Goal: Task Accomplishment & Management: Manage account settings

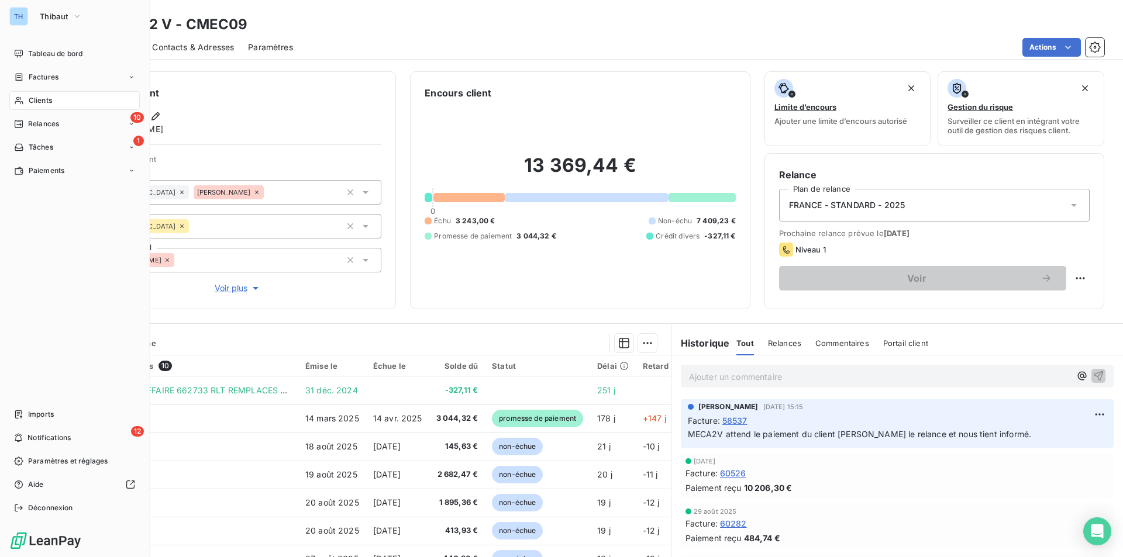
click at [42, 101] on span "Clients" at bounding box center [40, 100] width 23 height 11
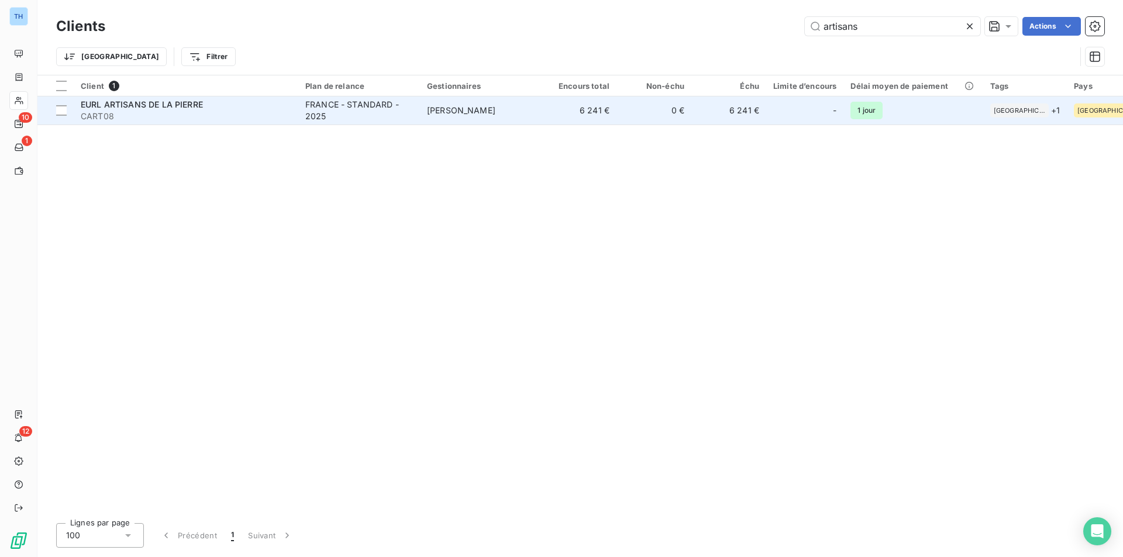
type input "artisans"
click at [203, 109] on div "EURL ARTISANS DE LA PIERRE" at bounding box center [186, 105] width 210 height 12
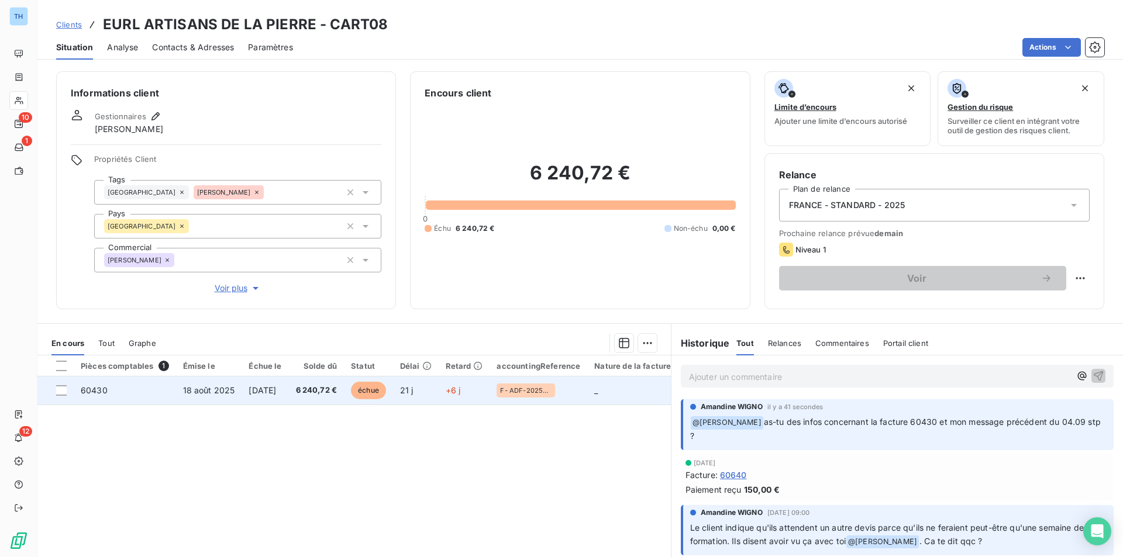
click at [477, 393] on td "+6 j" at bounding box center [464, 391] width 51 height 28
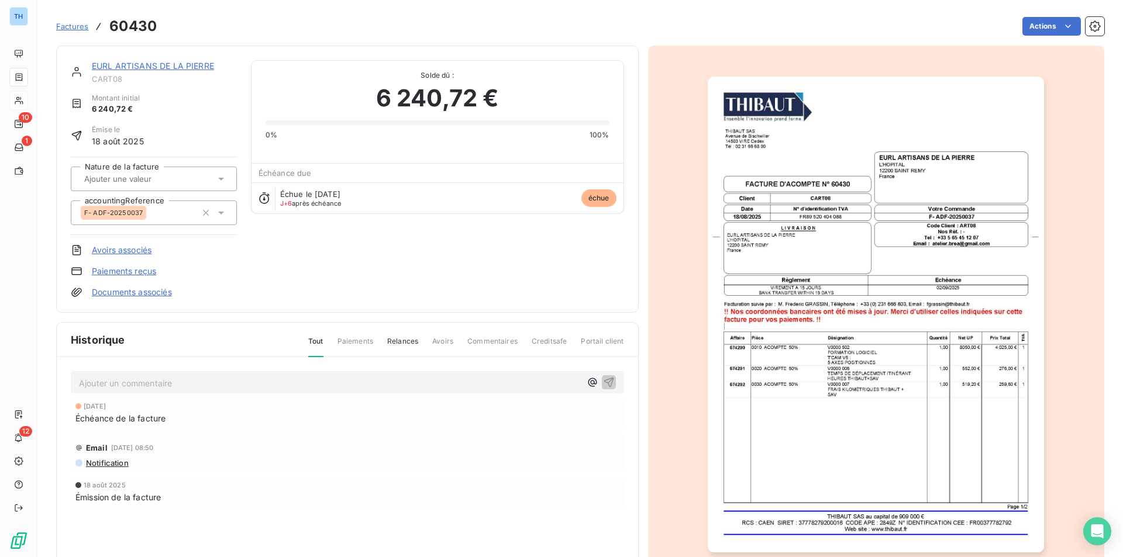
click at [303, 379] on p "Ajouter un commentaire ﻿" at bounding box center [330, 383] width 502 height 15
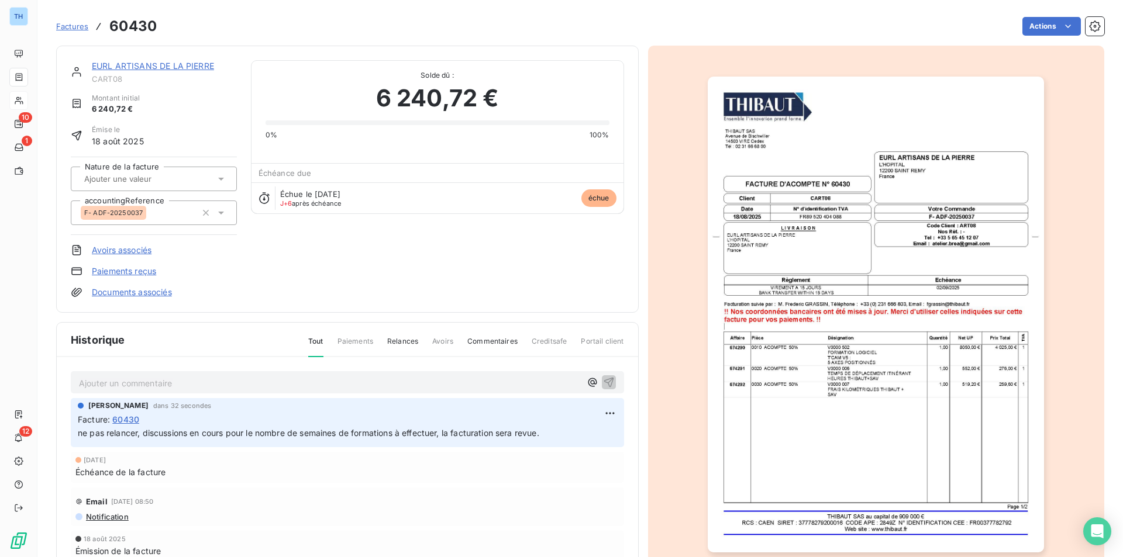
click at [159, 67] on link "EURL ARTISANS DE LA PIERRE" at bounding box center [153, 66] width 122 height 10
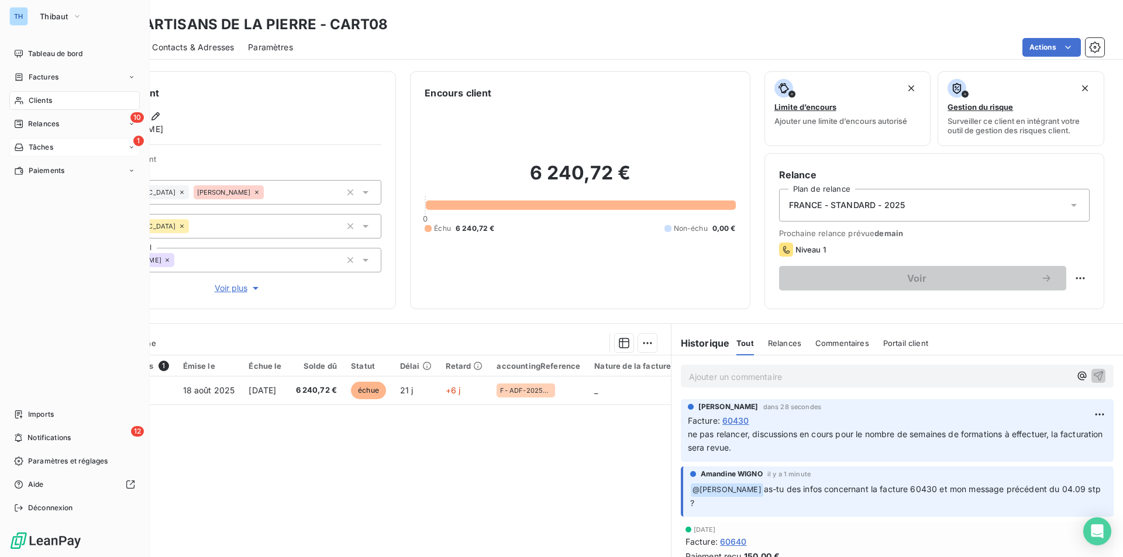
click at [45, 148] on span "Tâches" at bounding box center [41, 147] width 25 height 11
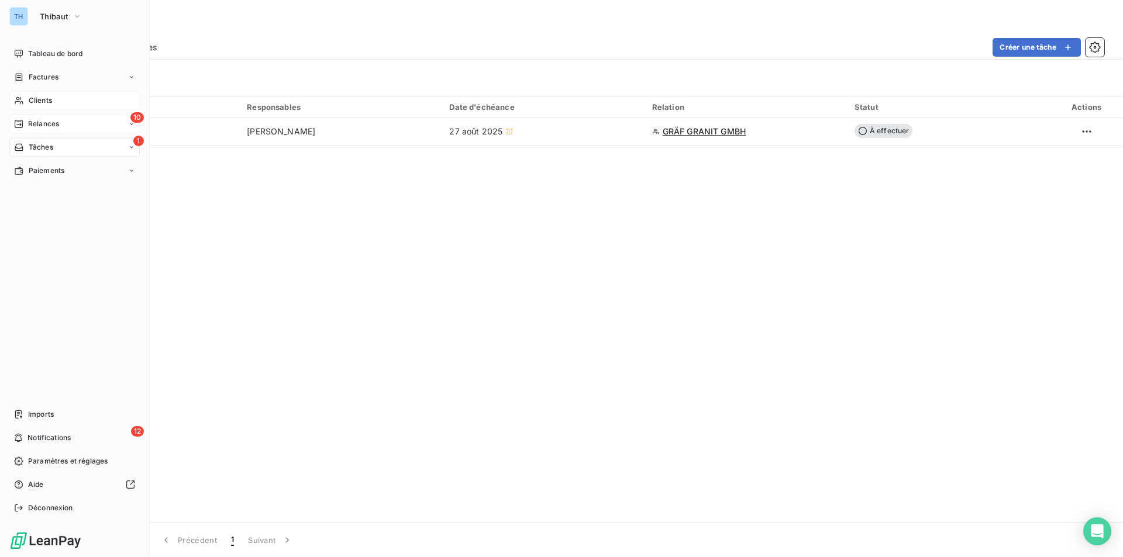
click at [42, 126] on span "Relances" at bounding box center [43, 124] width 31 height 11
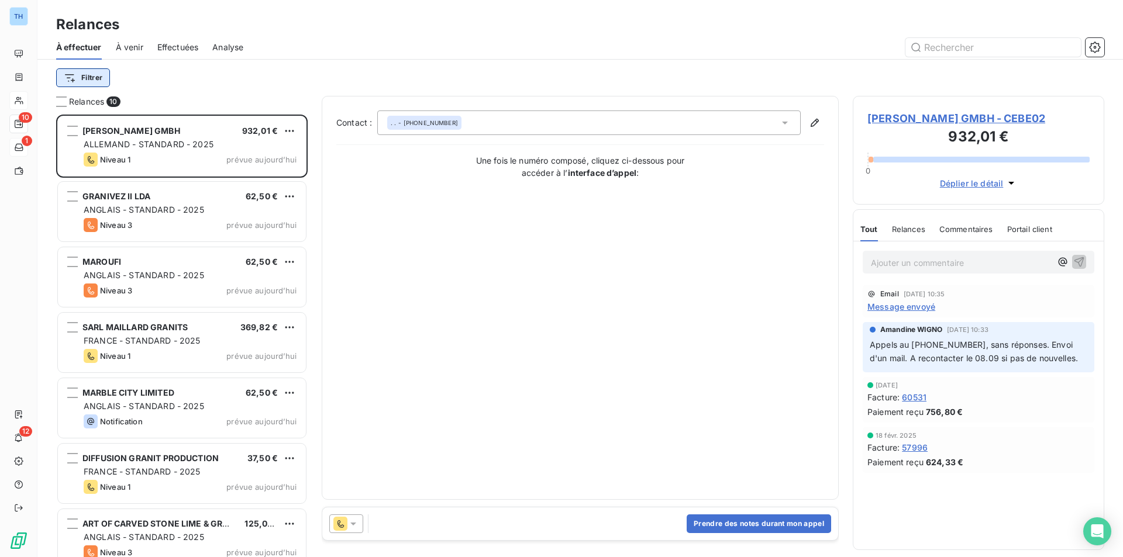
click at [79, 78] on html "TH 10 1 12 Relances À effectuer À venir Effectuées Analyse Filtrer Relances 10 …" at bounding box center [561, 278] width 1123 height 557
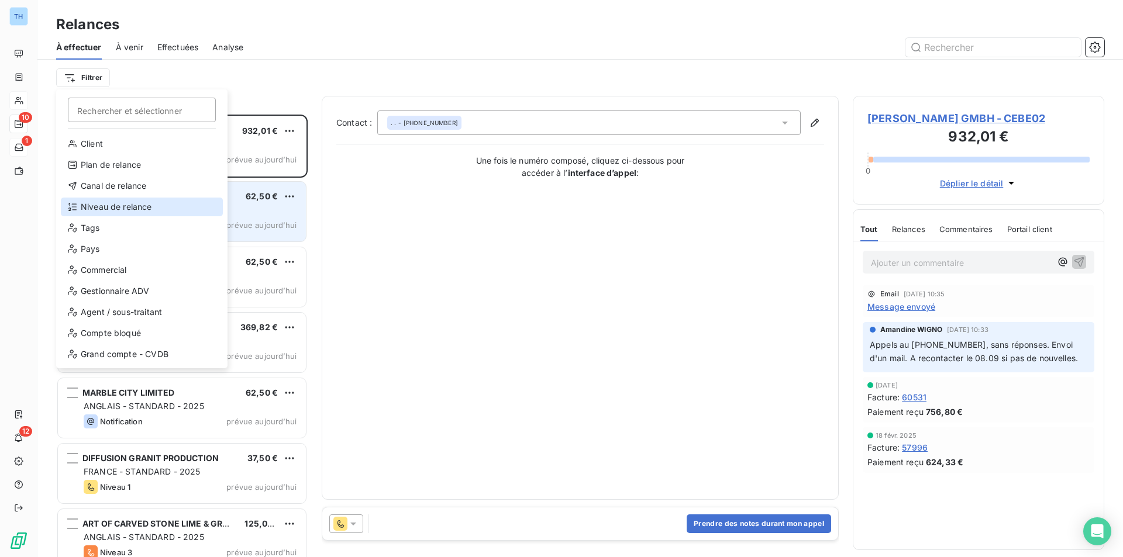
drag, startPoint x: 115, startPoint y: 204, endPoint x: 118, endPoint y: 199, distance: 6.0
click at [115, 204] on div "Niveau de relance" at bounding box center [142, 207] width 162 height 19
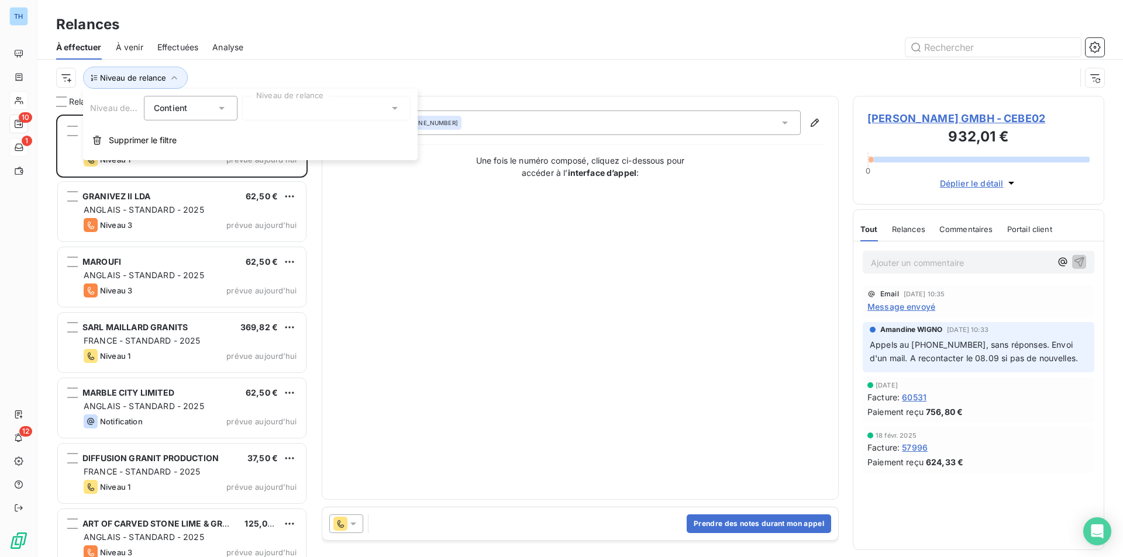
click at [296, 113] on div at bounding box center [326, 108] width 168 height 25
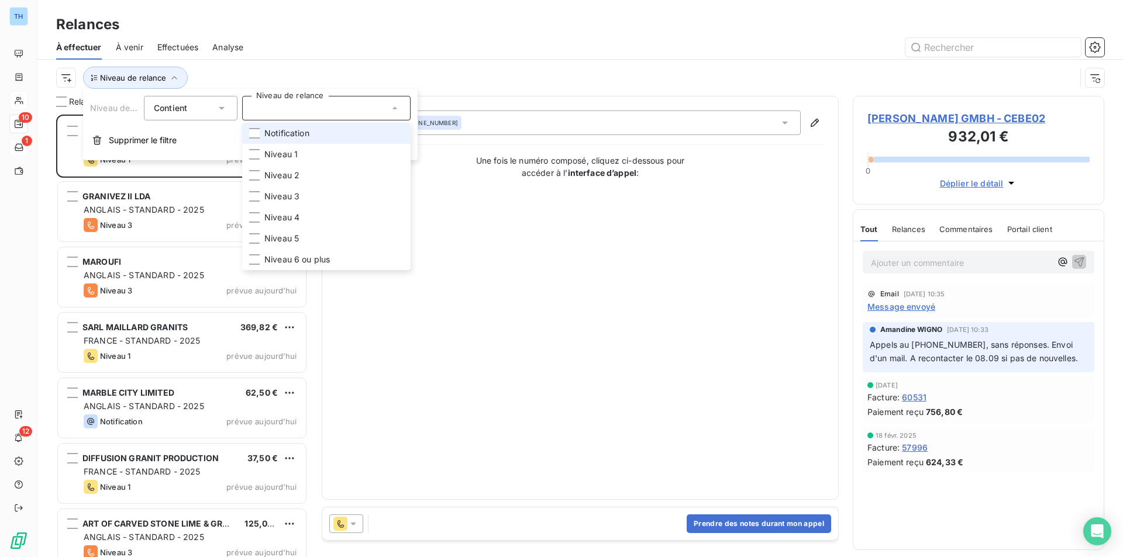
click at [285, 137] on span "Notification" at bounding box center [286, 133] width 45 height 12
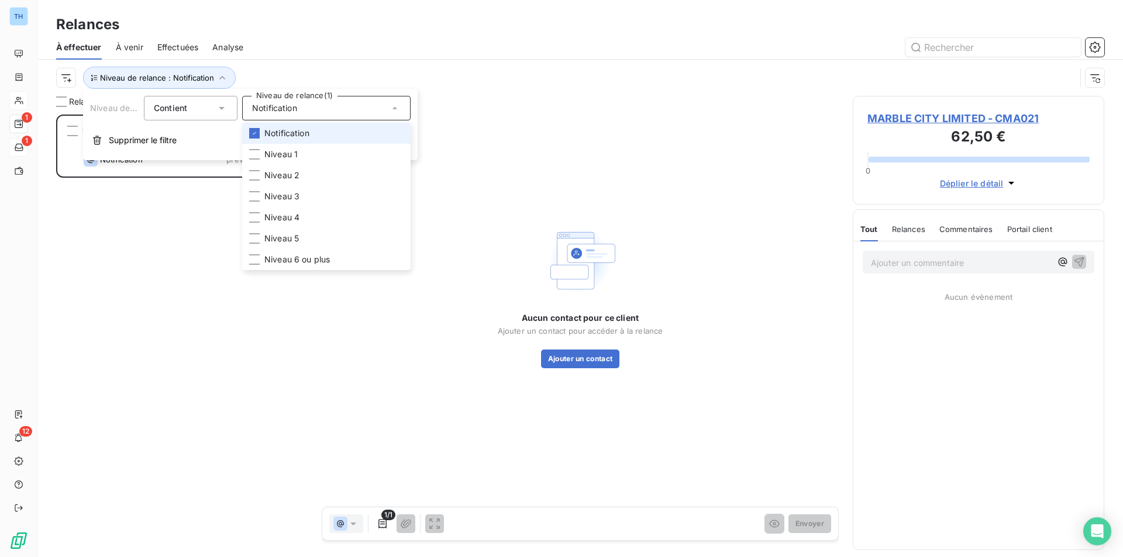
scroll to position [434, 243]
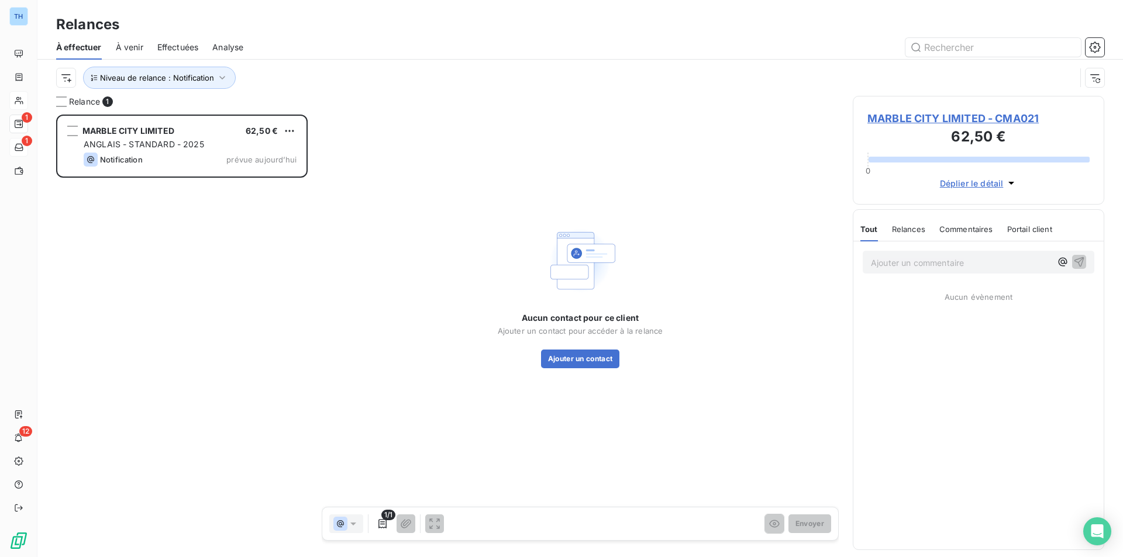
click at [181, 305] on div "MARBLE CITY LIMITED 62,50 € ANGLAIS - STANDARD - 2025 Notification prévue [DATE]" at bounding box center [181, 336] width 251 height 443
click at [988, 116] on span "MARBLE CITY LIMITED - CMA021" at bounding box center [978, 119] width 222 height 16
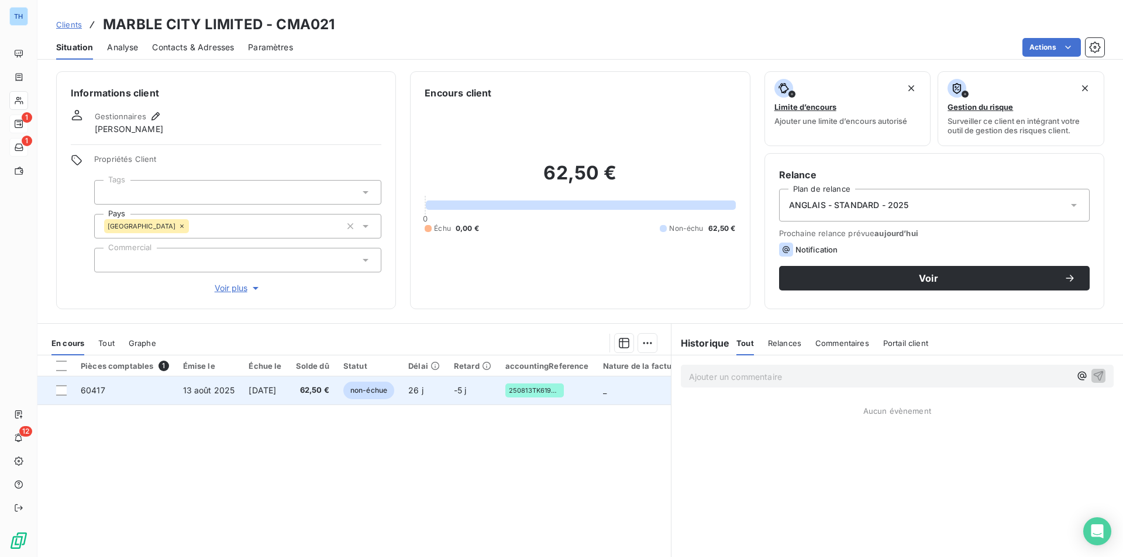
click at [371, 391] on span "non-échue" at bounding box center [368, 391] width 51 height 18
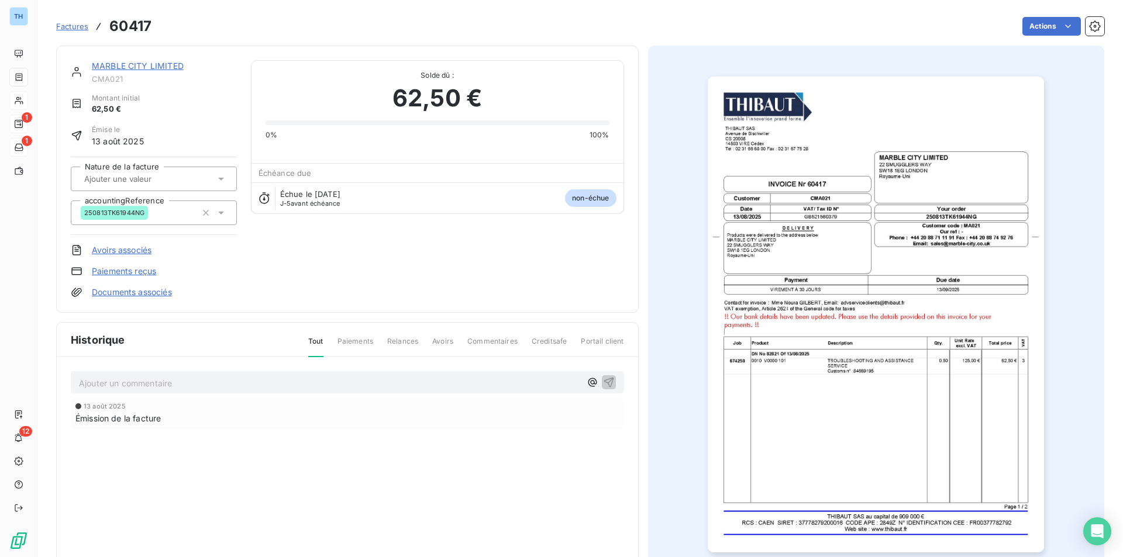
click at [131, 64] on link "MARBLE CITY LIMITED" at bounding box center [138, 66] width 92 height 10
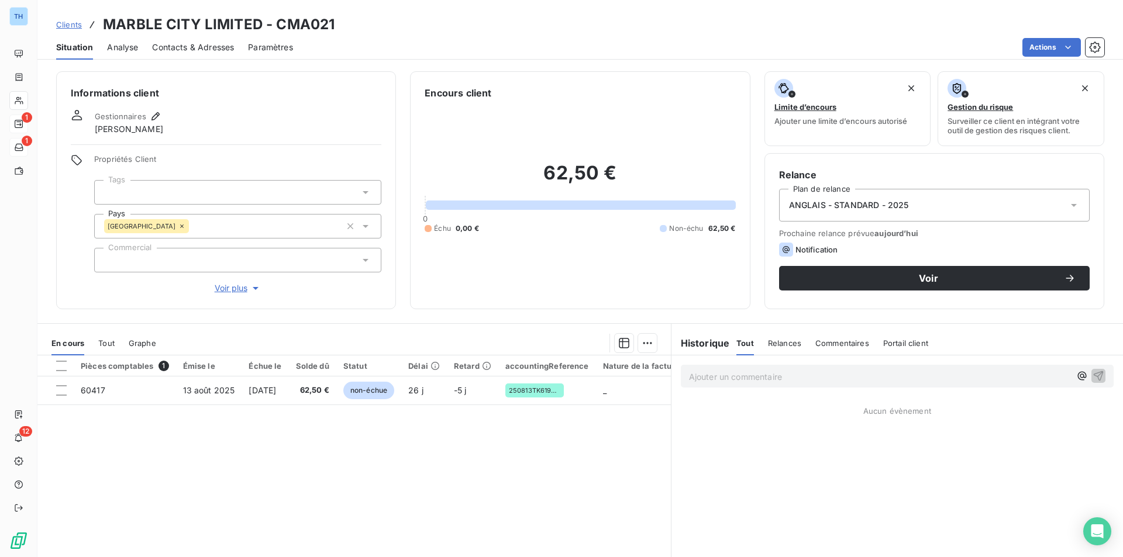
click at [187, 47] on span "Contacts & Adresses" at bounding box center [193, 48] width 82 height 12
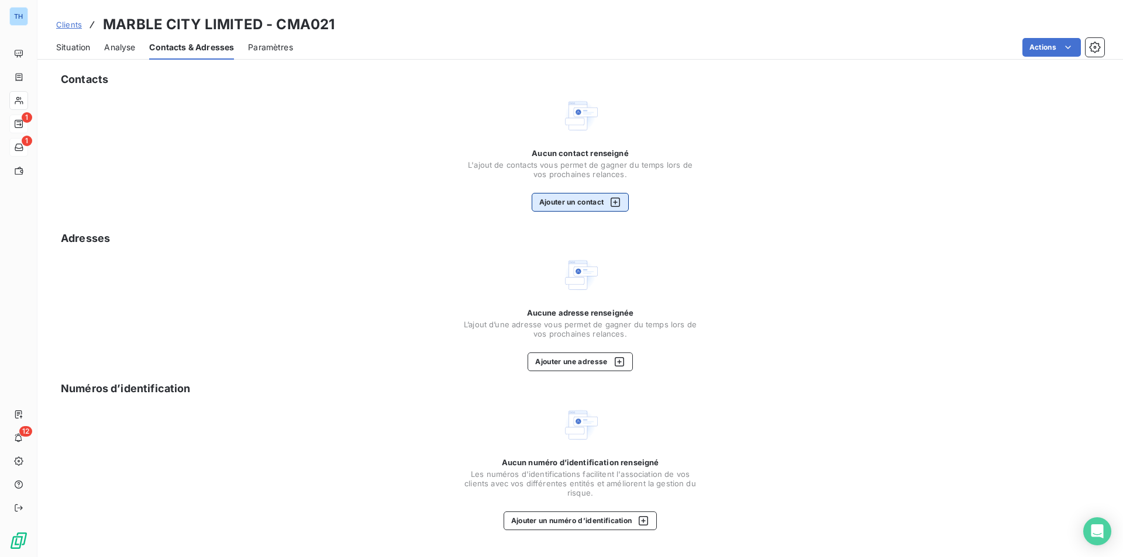
click at [549, 199] on button "Ajouter un contact" at bounding box center [580, 202] width 98 height 19
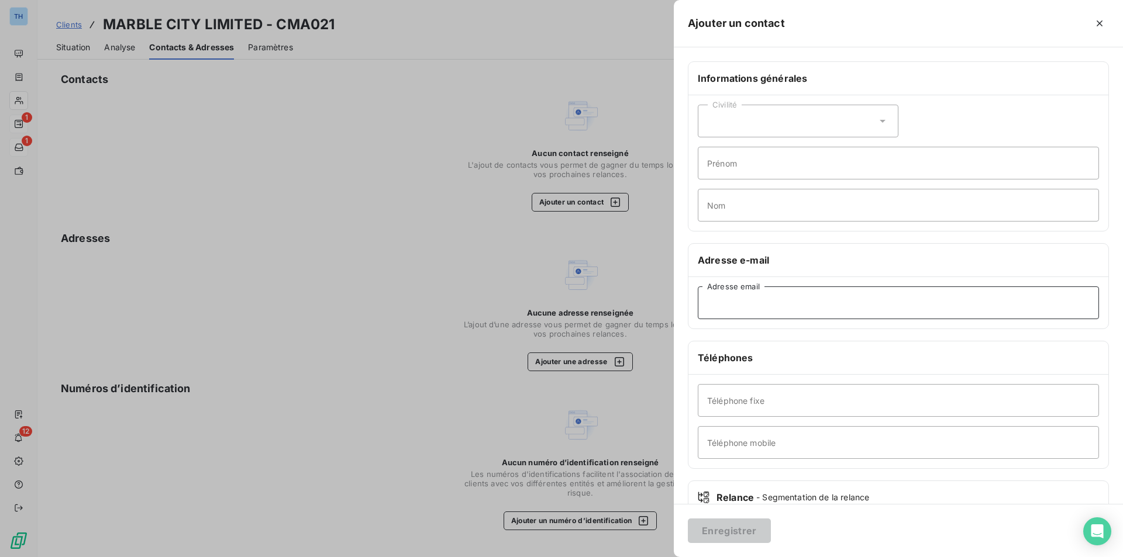
click at [744, 302] on input "Adresse email" at bounding box center [898, 302] width 401 height 33
paste input "[EMAIL_ADDRESS][DOMAIN_NAME]"
type input "[EMAIL_ADDRESS][DOMAIN_NAME]"
paste input "[PHONE_NUMBER]"
type input "[PHONE_NUMBER]"
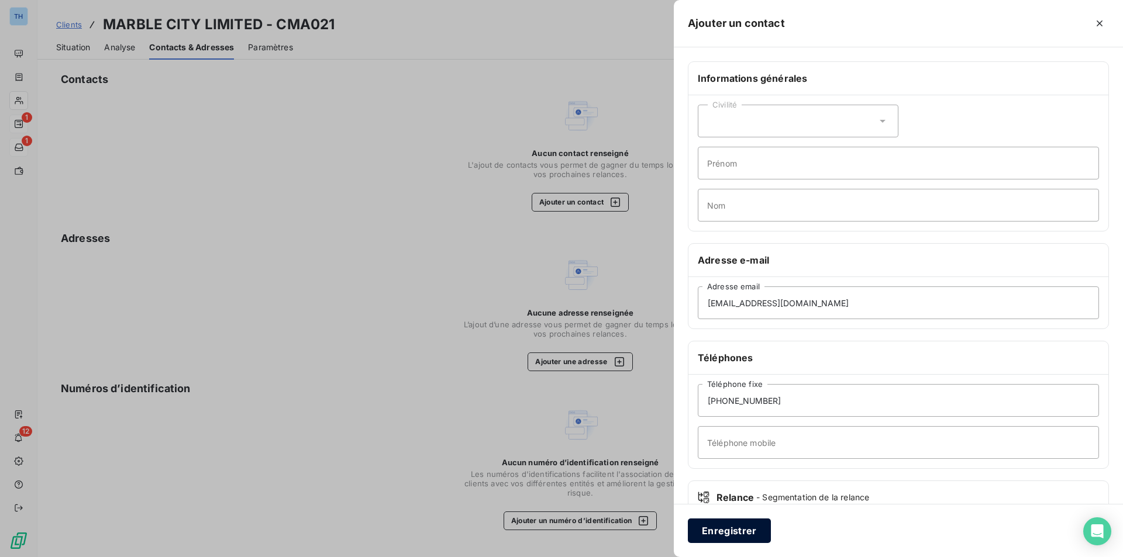
click at [741, 533] on button "Enregistrer" at bounding box center [729, 531] width 83 height 25
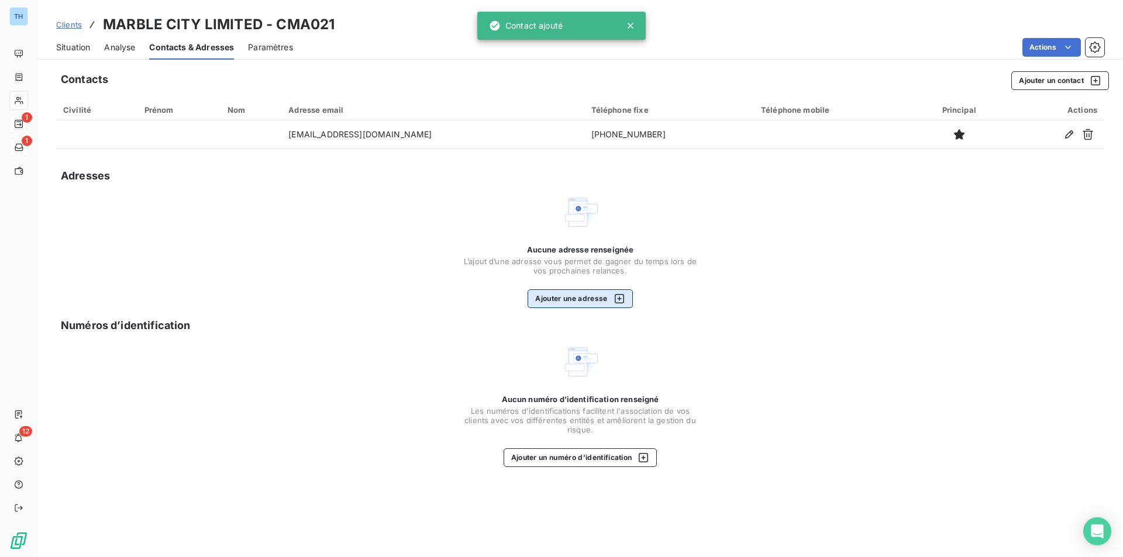
click at [587, 298] on button "Ajouter une adresse" at bounding box center [579, 298] width 105 height 19
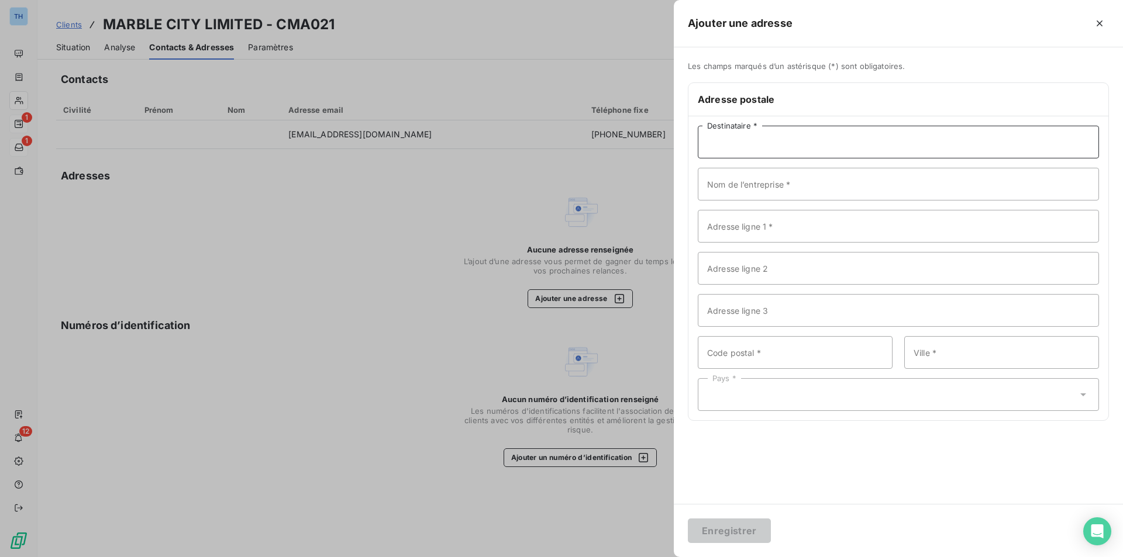
click at [783, 141] on input "Destinataire *" at bounding box center [898, 142] width 401 height 33
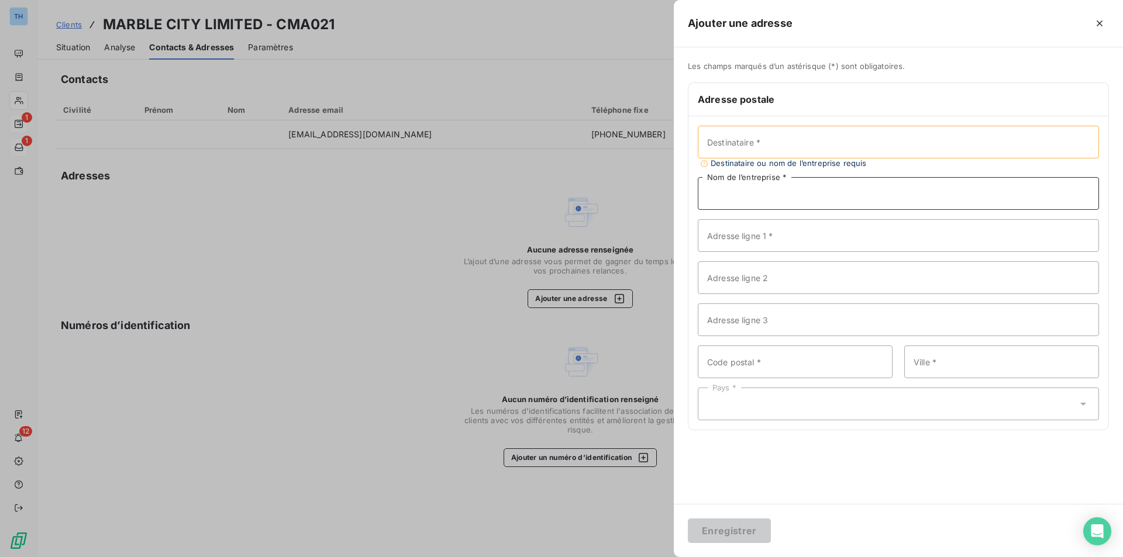
click at [734, 178] on input "Nom de l’entreprise *" at bounding box center [898, 193] width 401 height 33
paste input "MARBLE CITY LIMITED"
type input "MARBLE CITY LIMITED"
paste input "[STREET_ADDRESS]"
type input "[STREET_ADDRESS]"
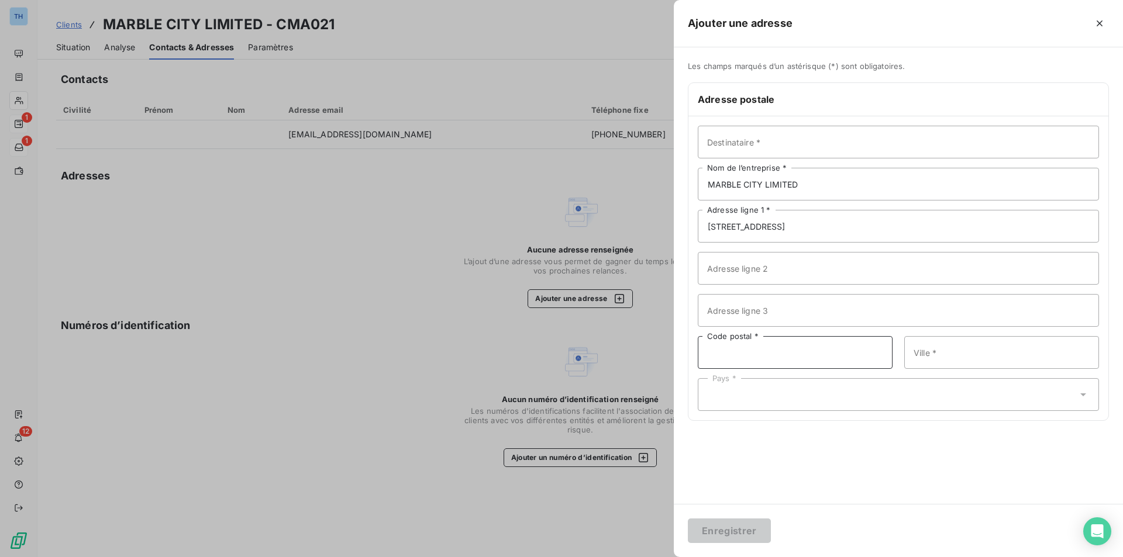
click at [797, 350] on input "Code postal *" at bounding box center [795, 352] width 195 height 33
paste input "SW18 1EG"
type input "SW18 1EG"
type input "l"
type input "[GEOGRAPHIC_DATA]"
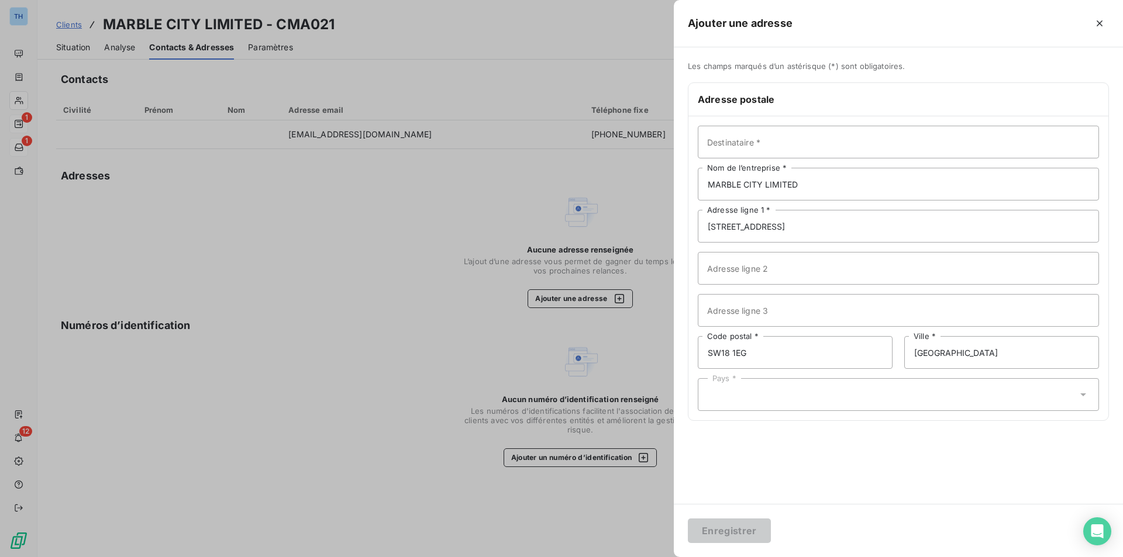
click at [863, 401] on div "Pays *" at bounding box center [898, 394] width 401 height 33
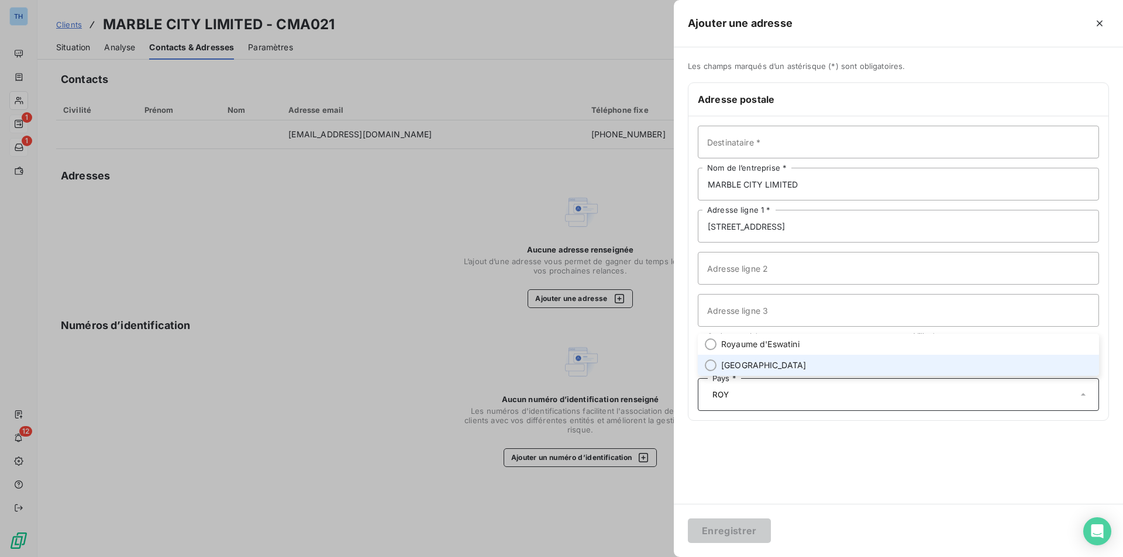
click at [784, 361] on li "[GEOGRAPHIC_DATA]" at bounding box center [898, 365] width 401 height 21
type input "ROY"
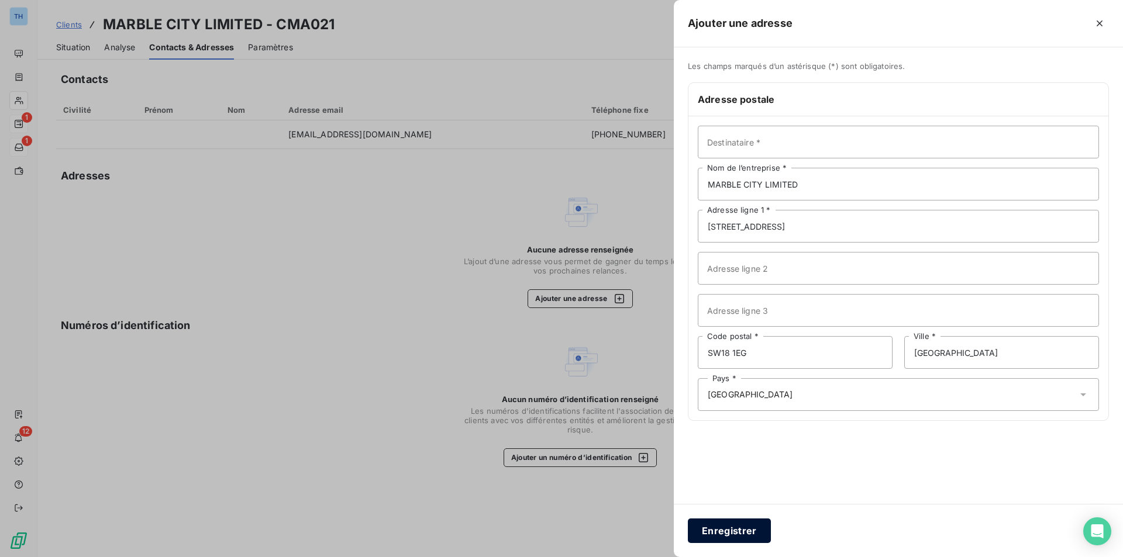
click at [737, 528] on button "Enregistrer" at bounding box center [729, 531] width 83 height 25
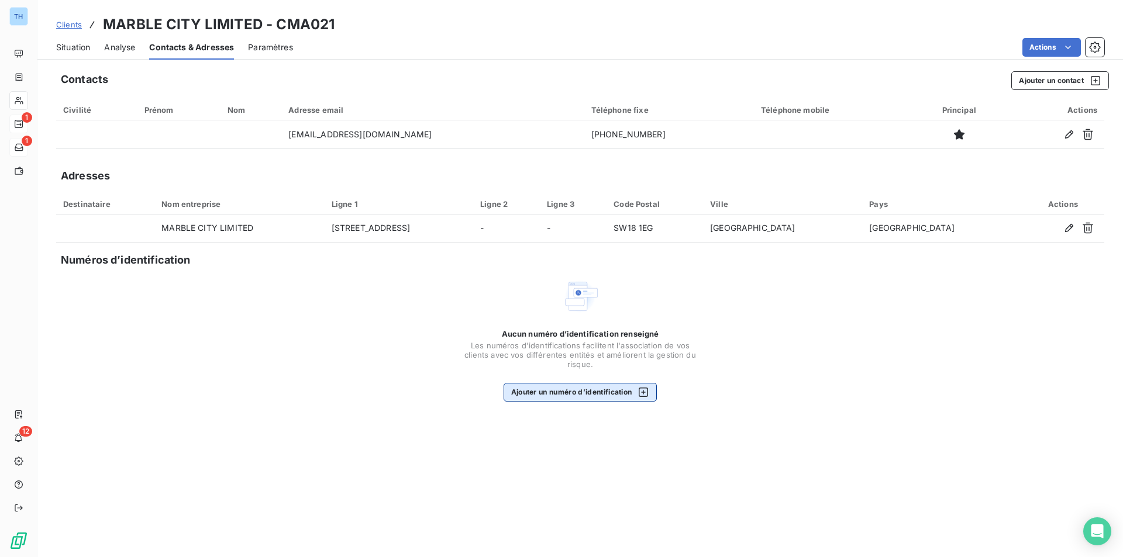
click at [588, 392] on button "Ajouter un numéro d’identification" at bounding box center [580, 392] width 154 height 19
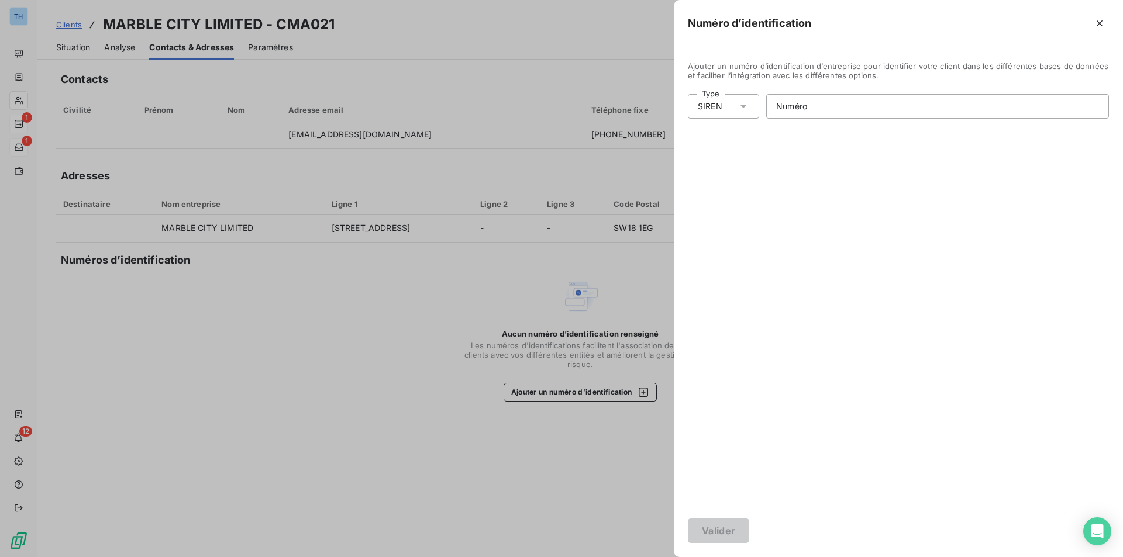
click at [746, 110] on icon at bounding box center [743, 107] width 12 height 12
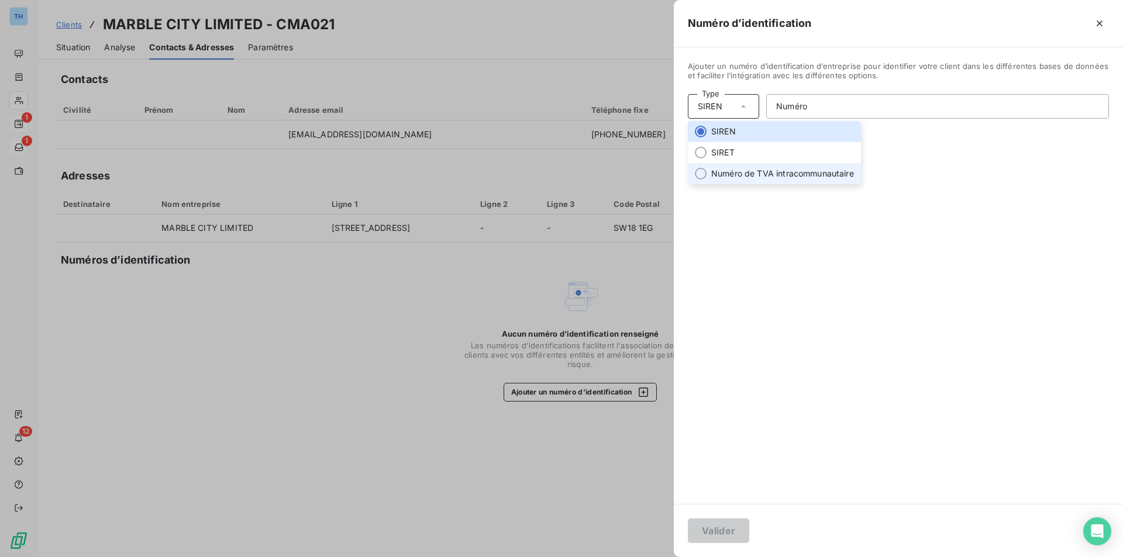
click at [730, 172] on li "Numéro de TVA intracommunautaire" at bounding box center [774, 173] width 173 height 21
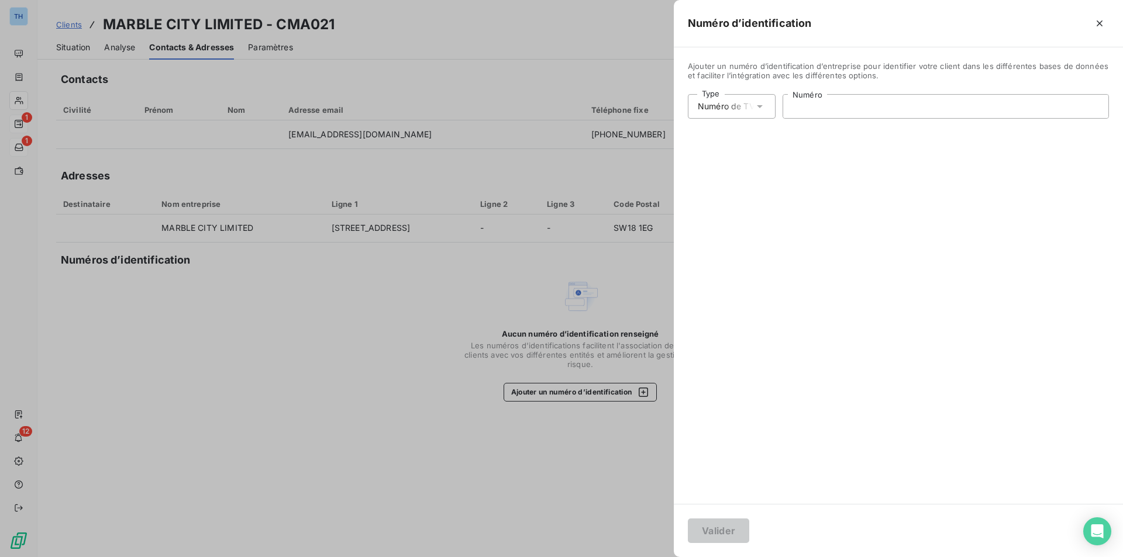
click at [809, 106] on input "Numéro" at bounding box center [945, 106] width 325 height 23
type input "GB521560379"
click at [1103, 27] on icon "button" at bounding box center [1099, 24] width 12 height 12
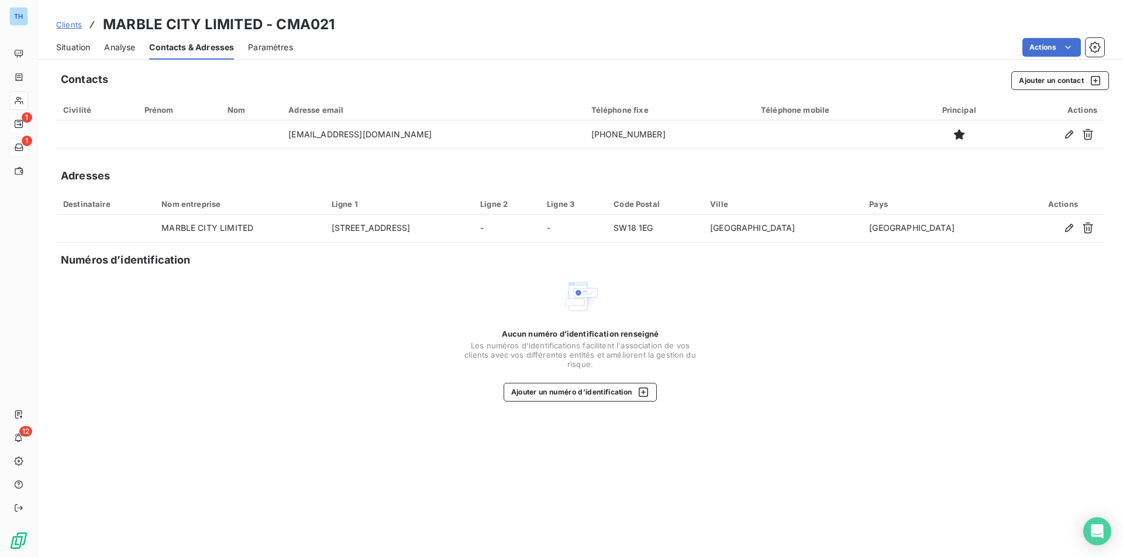
click at [78, 46] on span "Situation" at bounding box center [73, 48] width 34 height 12
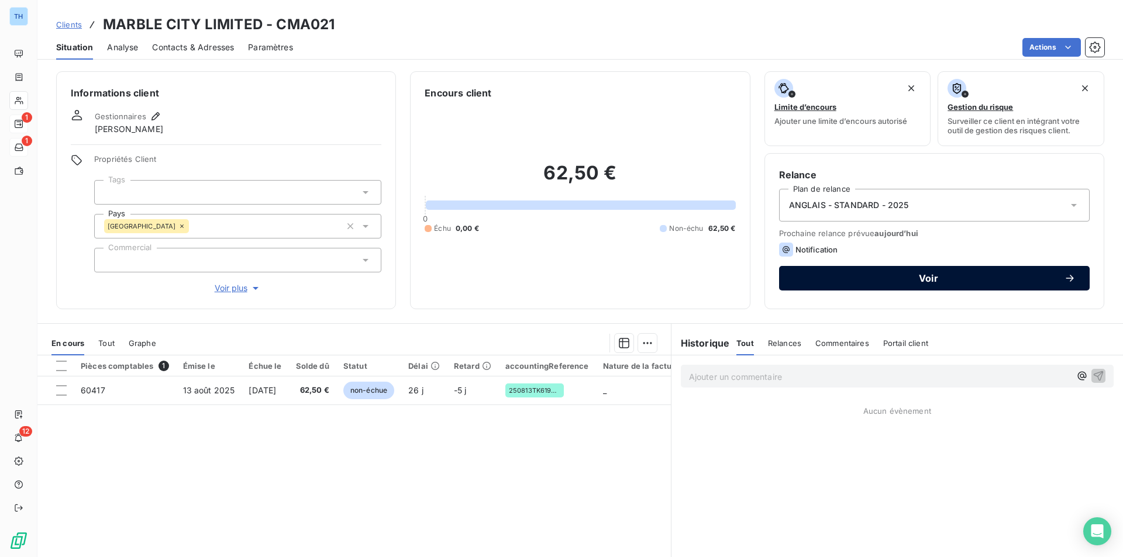
click at [938, 286] on button "Voir" at bounding box center [934, 278] width 310 height 25
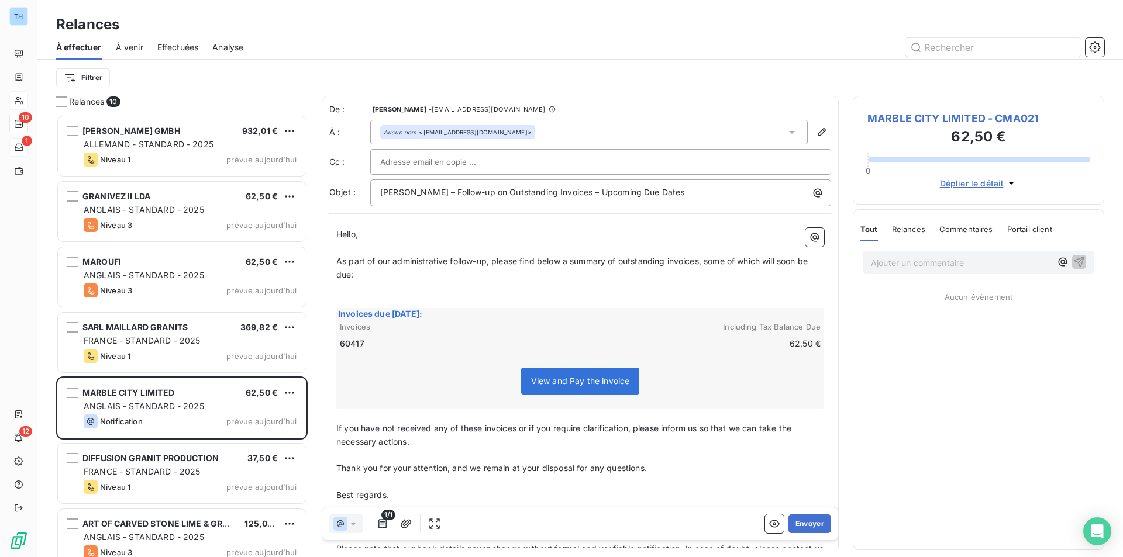
scroll to position [434, 243]
click at [796, 515] on button "Envoyer" at bounding box center [809, 524] width 43 height 19
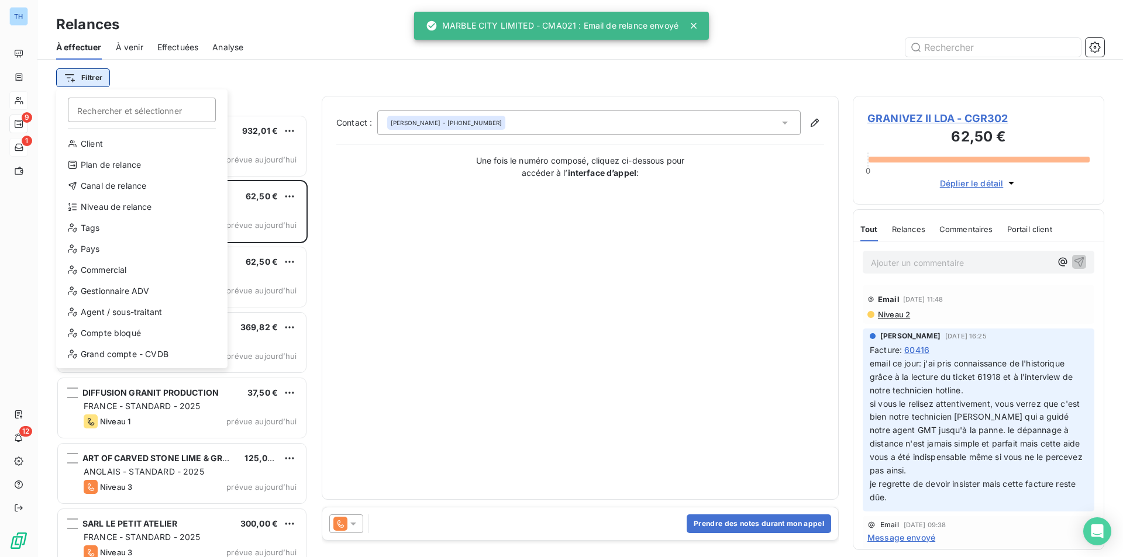
click at [91, 74] on html "TH 9 1 12 Relances À effectuer À venir Effectuées Analyse Filtrer Rechercher et…" at bounding box center [561, 278] width 1123 height 557
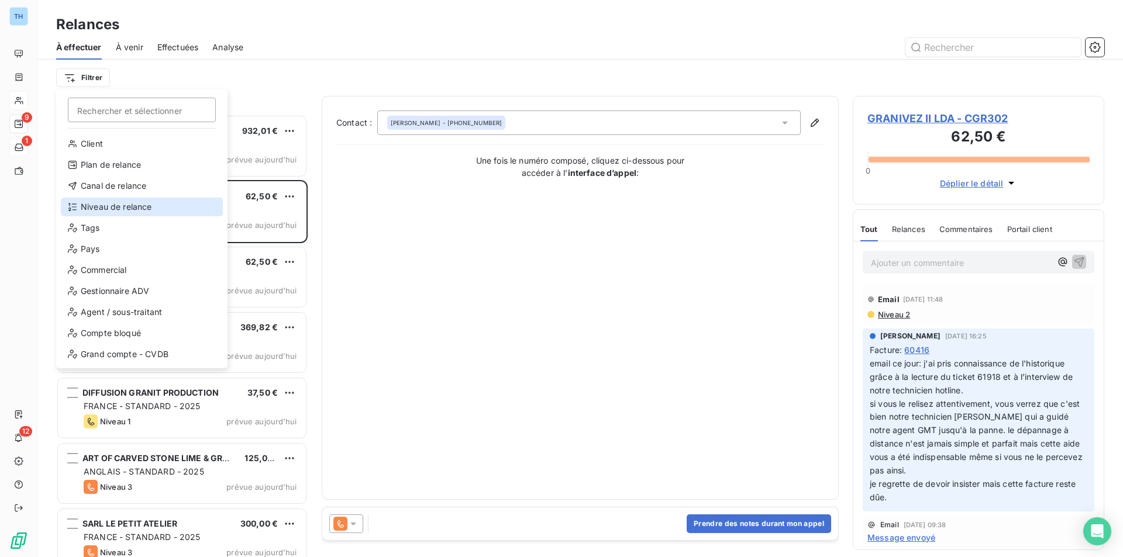
click at [133, 210] on div "Niveau de relance" at bounding box center [142, 207] width 162 height 19
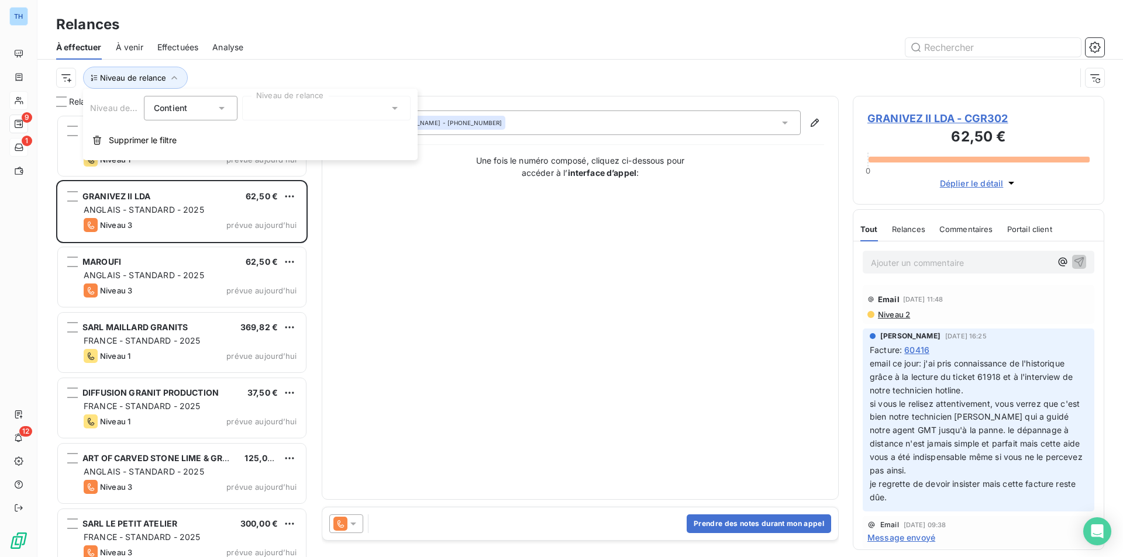
click at [302, 109] on div at bounding box center [326, 108] width 168 height 25
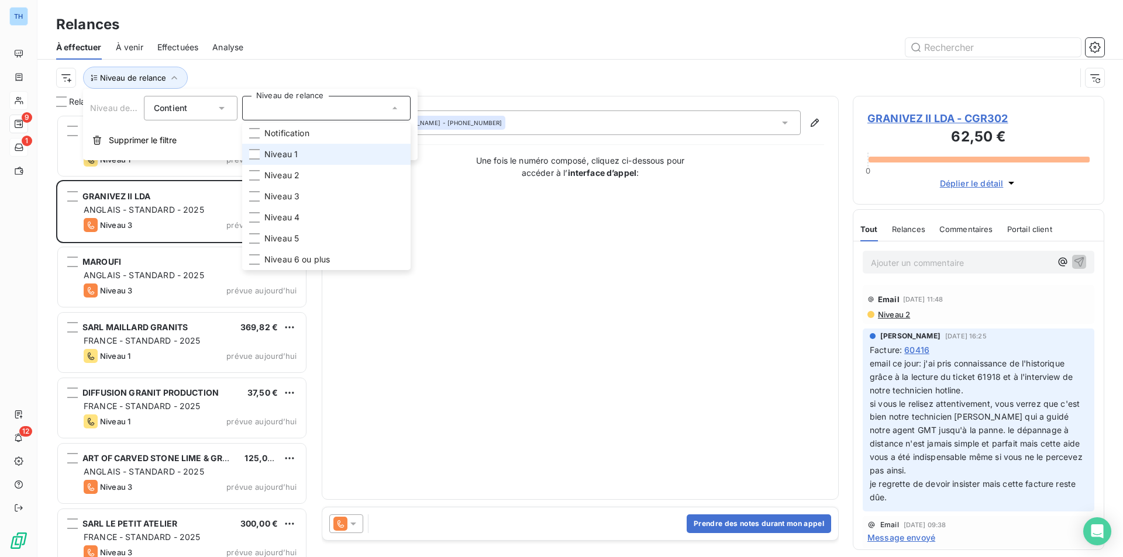
click at [283, 153] on span "Niveau 1" at bounding box center [280, 155] width 33 height 12
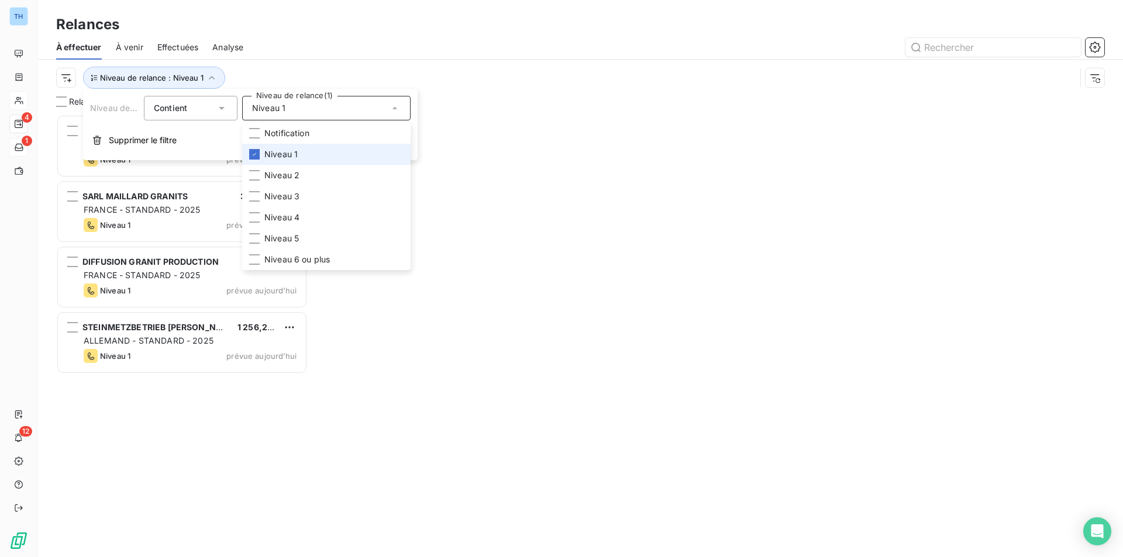
scroll to position [434, 243]
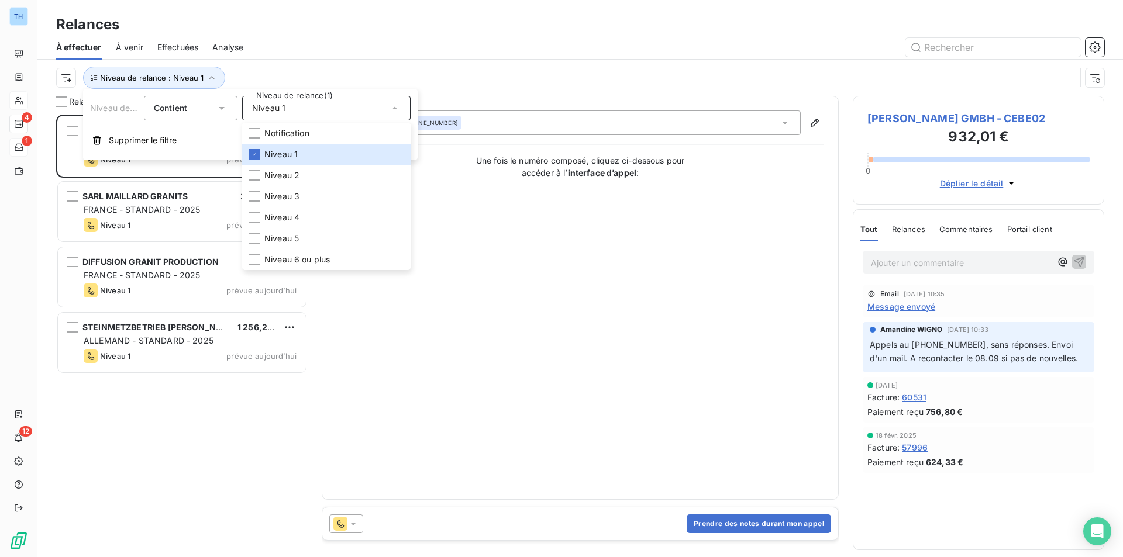
click at [374, 62] on div "Niveau de relance : Niveau 1" at bounding box center [580, 78] width 1048 height 36
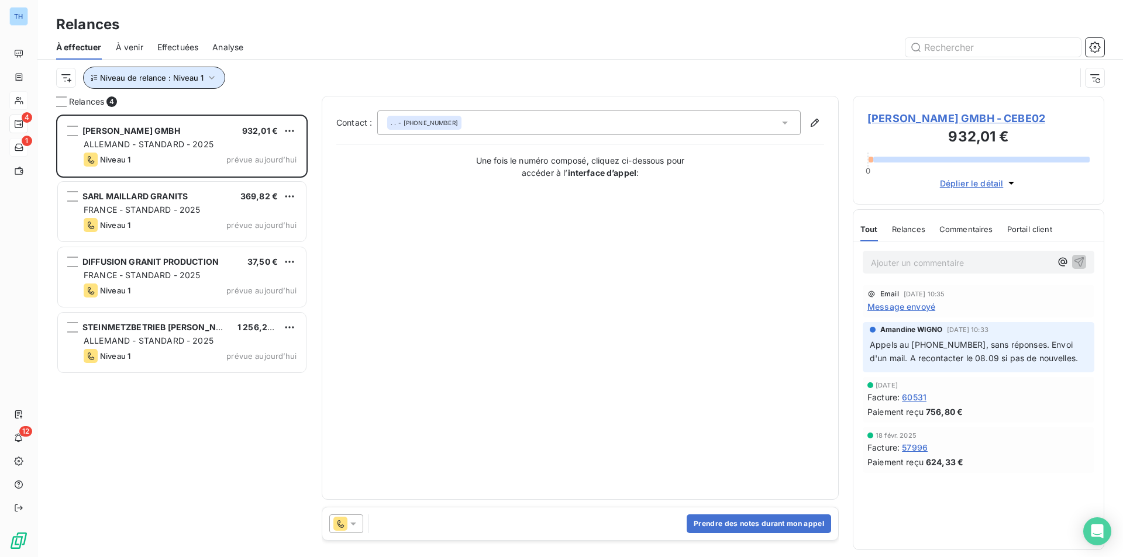
click at [206, 78] on icon "button" at bounding box center [212, 78] width 12 height 12
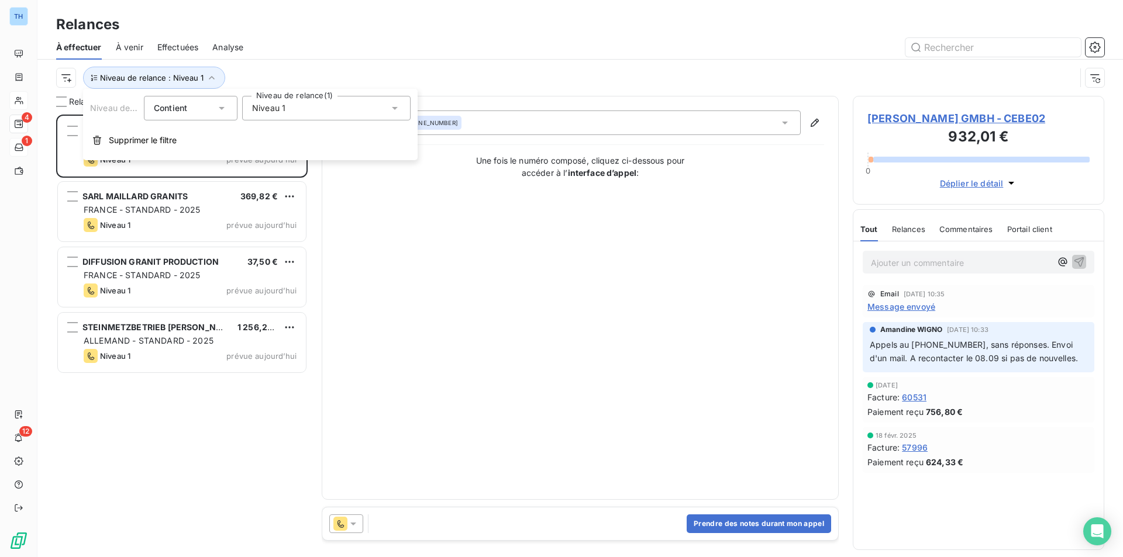
click at [298, 111] on div "Niveau 1" at bounding box center [326, 108] width 168 height 25
click at [263, 154] on li "Niveau 1" at bounding box center [326, 154] width 168 height 21
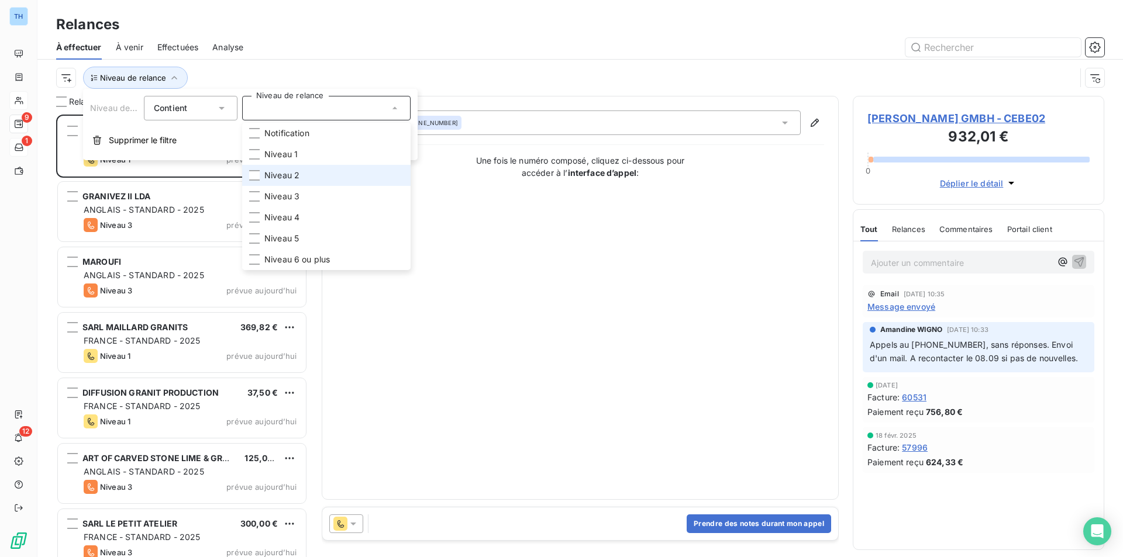
click at [263, 170] on li "Niveau 2" at bounding box center [326, 175] width 168 height 21
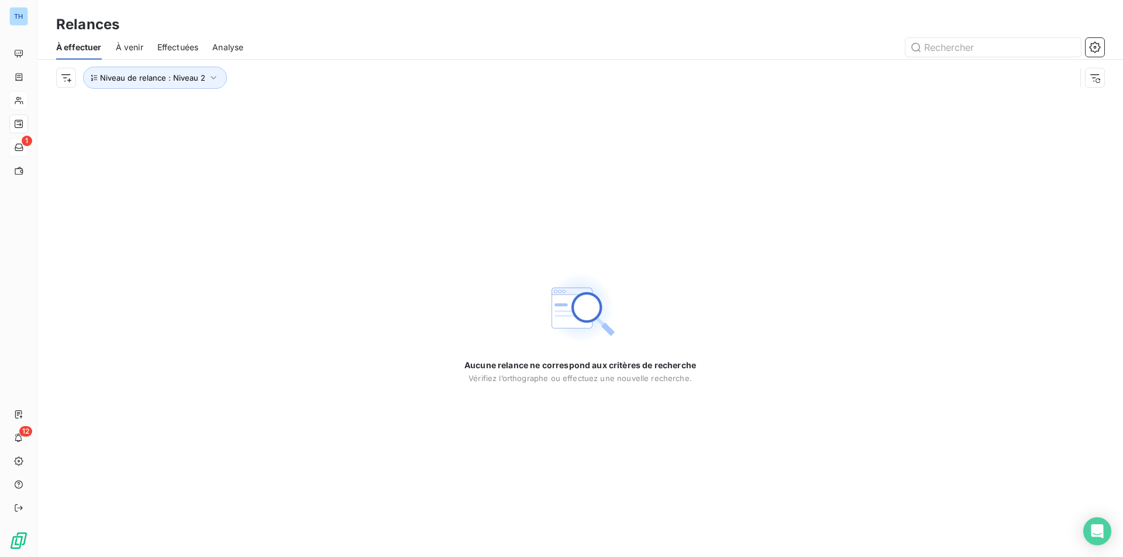
click at [379, 70] on div "Niveau de relance : Niveau 2" at bounding box center [565, 78] width 1019 height 22
click at [212, 74] on icon "button" at bounding box center [214, 78] width 12 height 12
click at [295, 113] on div "Niveau 2" at bounding box center [326, 108] width 168 height 25
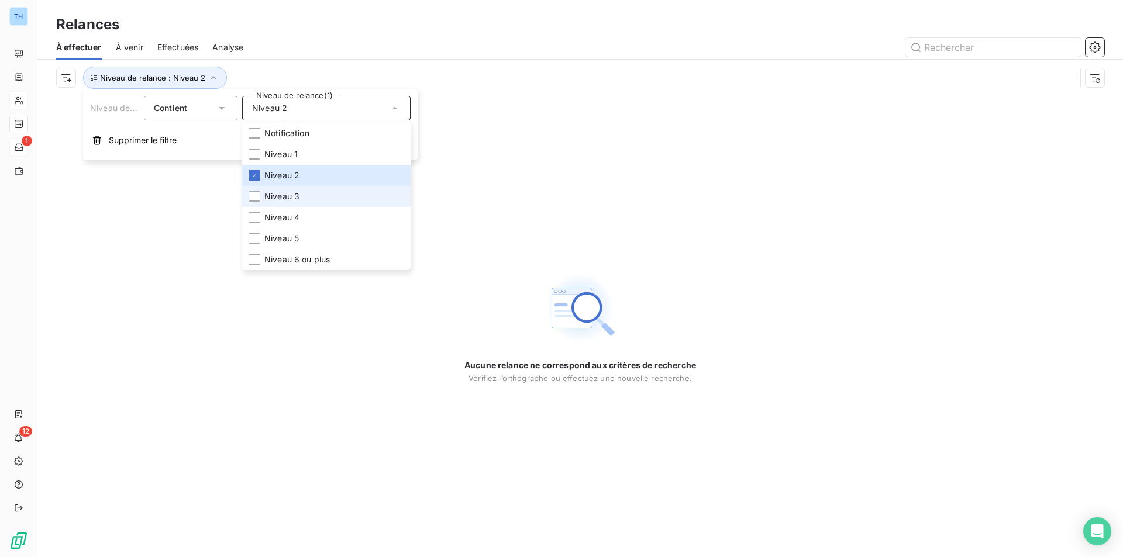
click at [273, 193] on span "Niveau 3" at bounding box center [281, 197] width 35 height 12
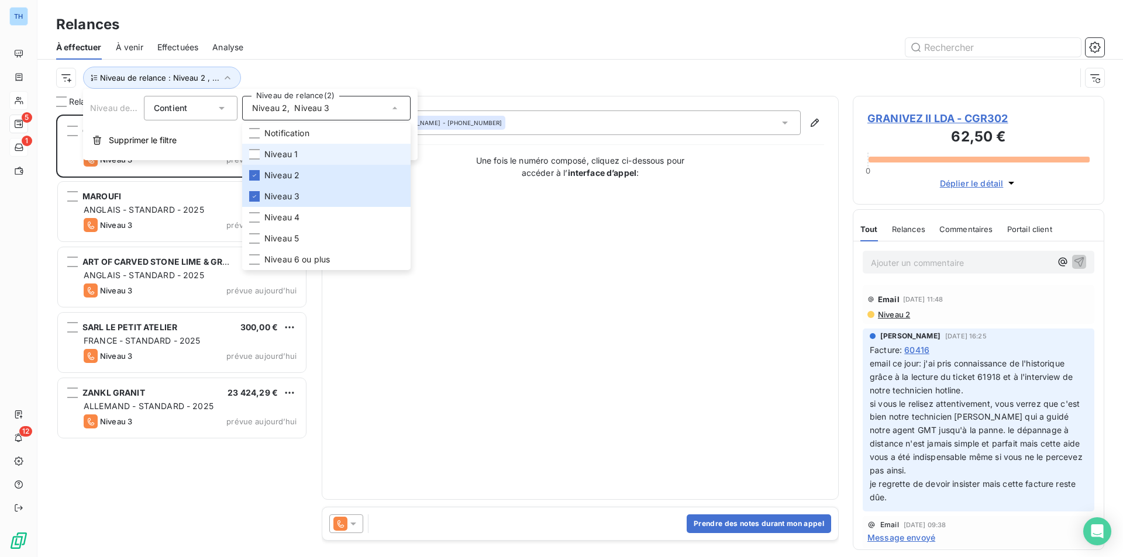
scroll to position [434, 243]
click at [268, 174] on span "Niveau 2" at bounding box center [281, 176] width 35 height 12
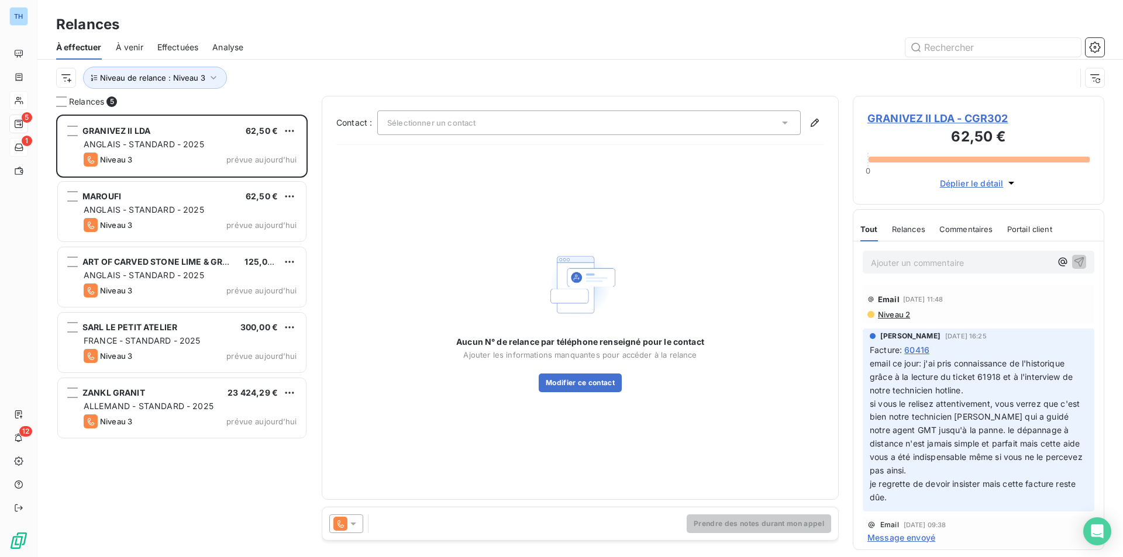
click at [390, 38] on div at bounding box center [680, 47] width 847 height 19
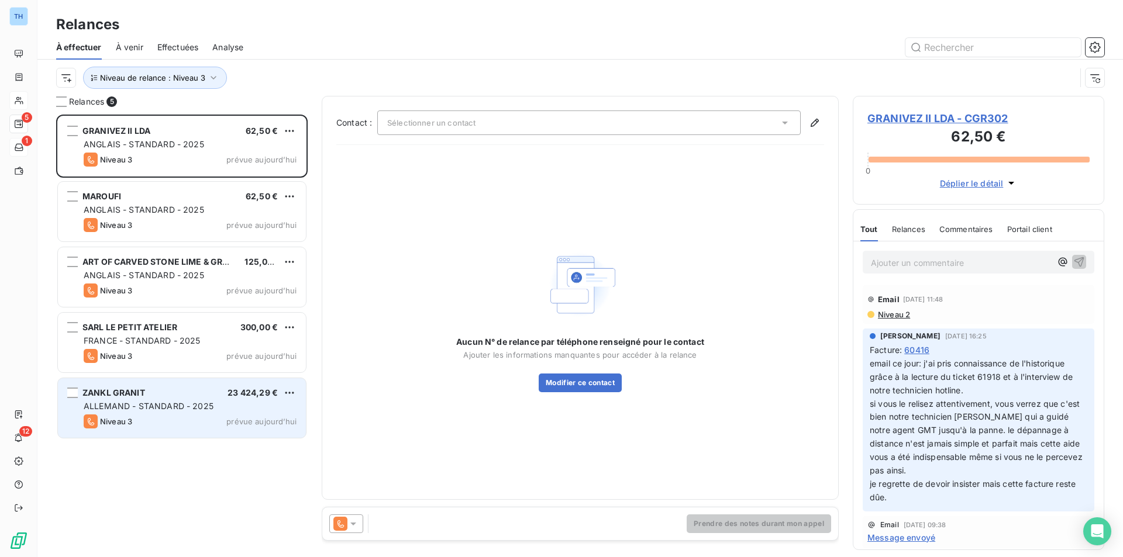
click at [256, 398] on div "23 424,29 €" at bounding box center [252, 393] width 50 height 12
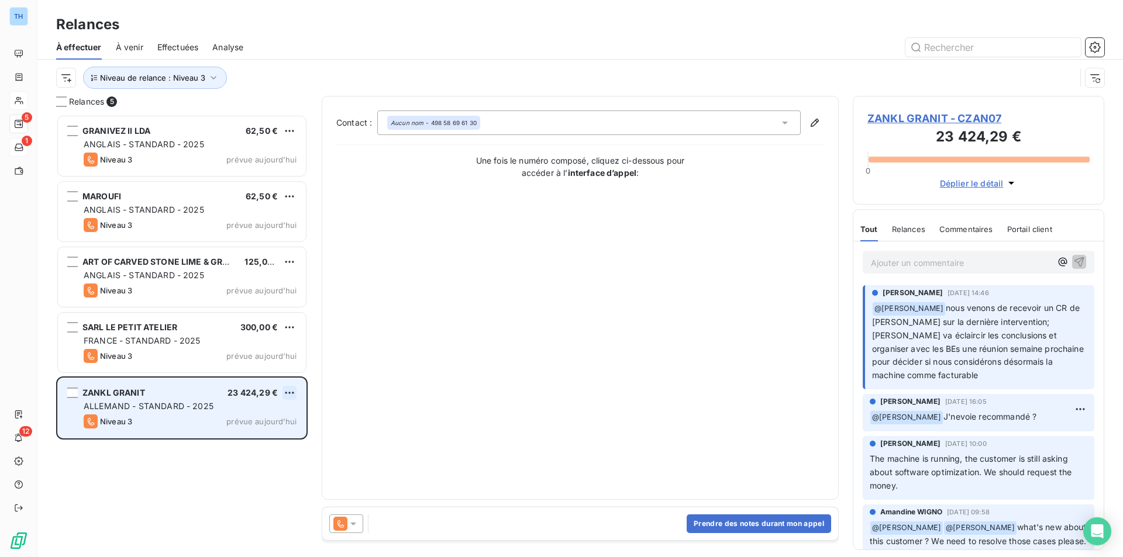
click at [290, 395] on html "TH 5 1 12 Relances À effectuer À venir Effectuées Analyse Niveau de relance : N…" at bounding box center [561, 278] width 1123 height 557
click at [284, 416] on div "Replanifier cette action" at bounding box center [239, 416] width 105 height 19
select select "8"
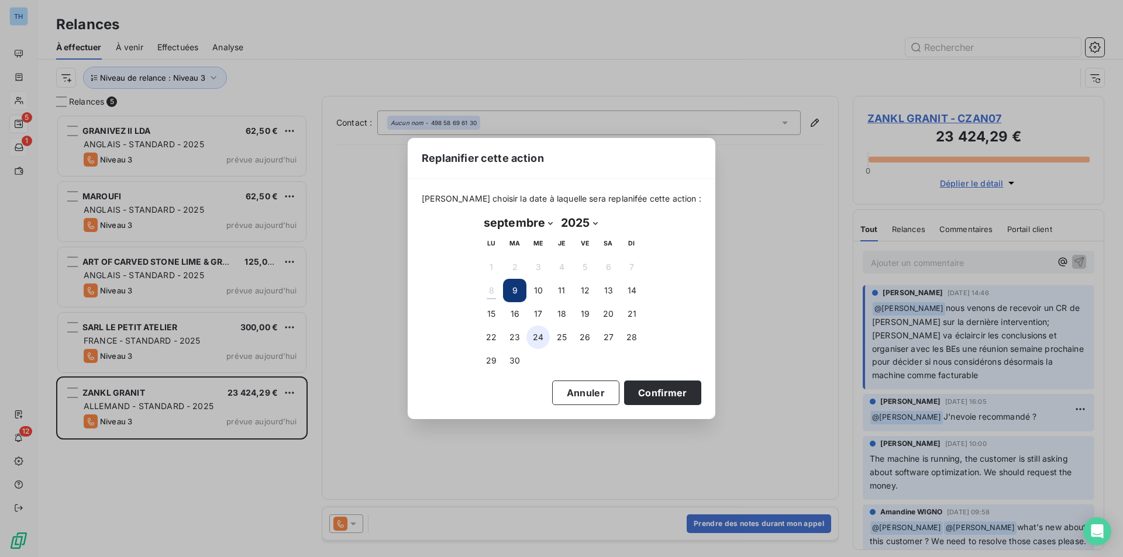
drag, startPoint x: 492, startPoint y: 317, endPoint x: 546, endPoint y: 344, distance: 59.6
click at [492, 317] on button "15" at bounding box center [490, 313] width 23 height 23
click at [662, 398] on button "Confirmer" at bounding box center [662, 393] width 77 height 25
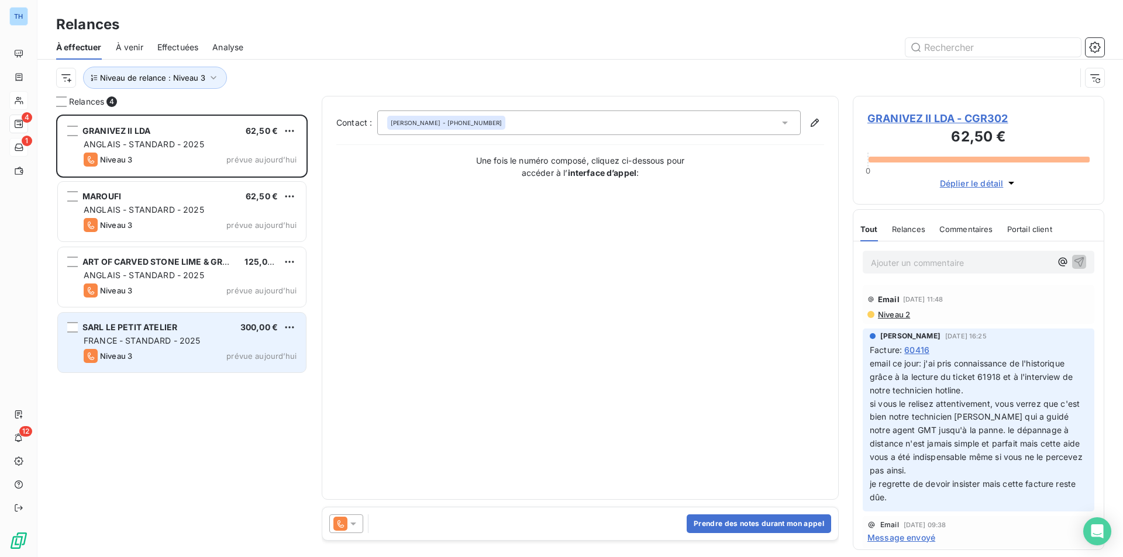
click at [225, 332] on div "SARL LE PETIT ATELIER 300,00 €" at bounding box center [190, 327] width 213 height 11
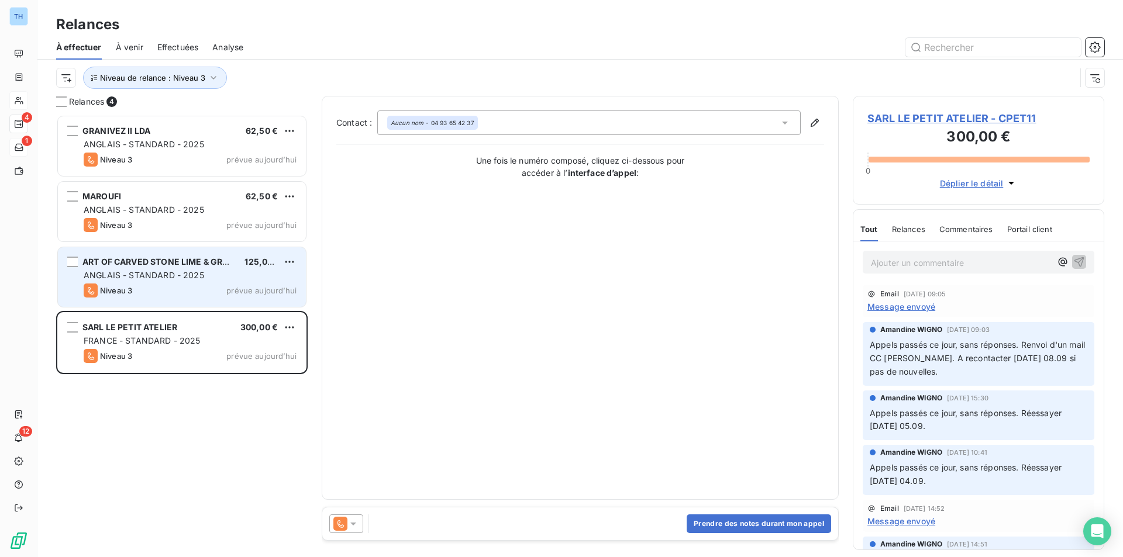
click at [209, 276] on div "ANGLAIS - STANDARD - 2025" at bounding box center [190, 276] width 213 height 12
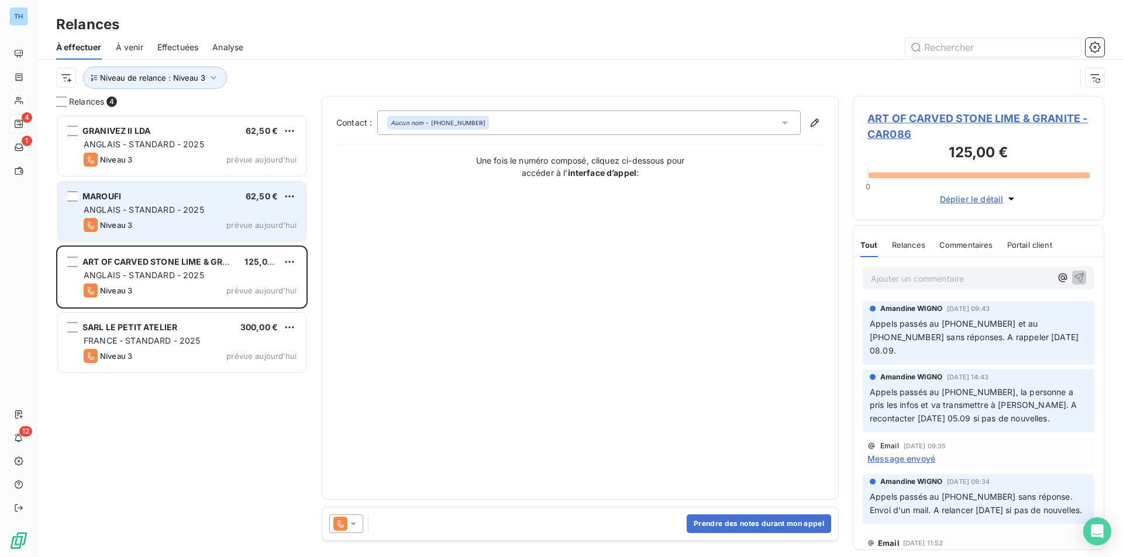
click at [237, 229] on span "prévue aujourd’hui" at bounding box center [261, 224] width 70 height 9
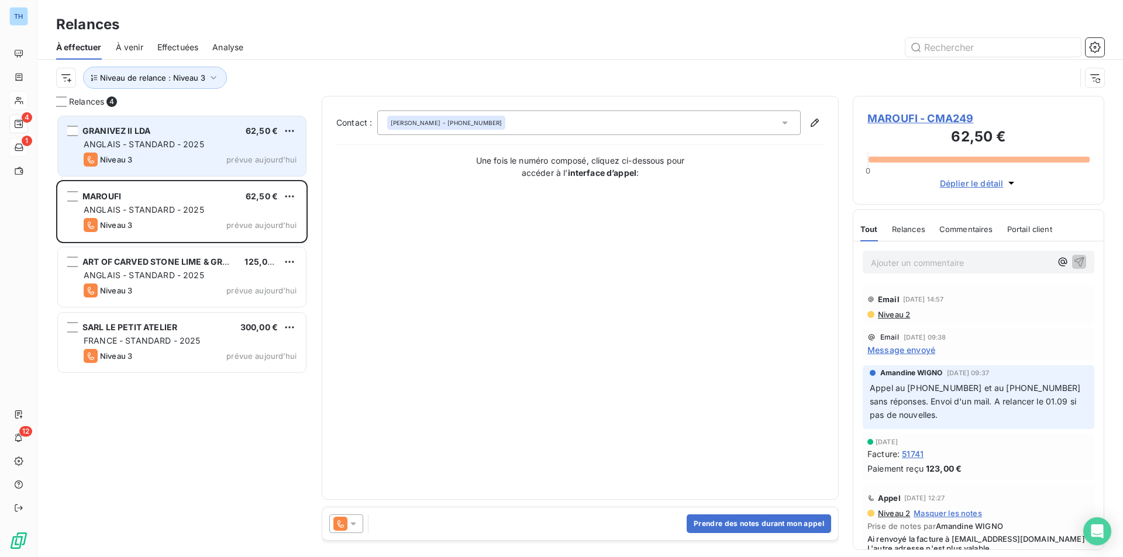
click at [223, 156] on div "Niveau 3 prévue [DATE]" at bounding box center [190, 160] width 213 height 14
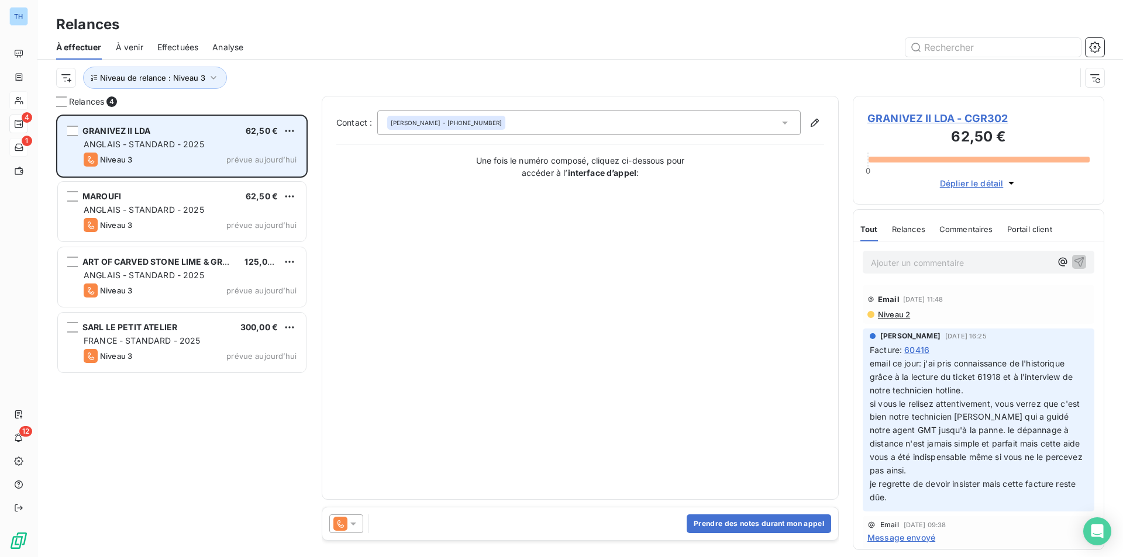
click at [162, 131] on div "GRANIVEZ II LDA 62,50 €" at bounding box center [190, 131] width 213 height 11
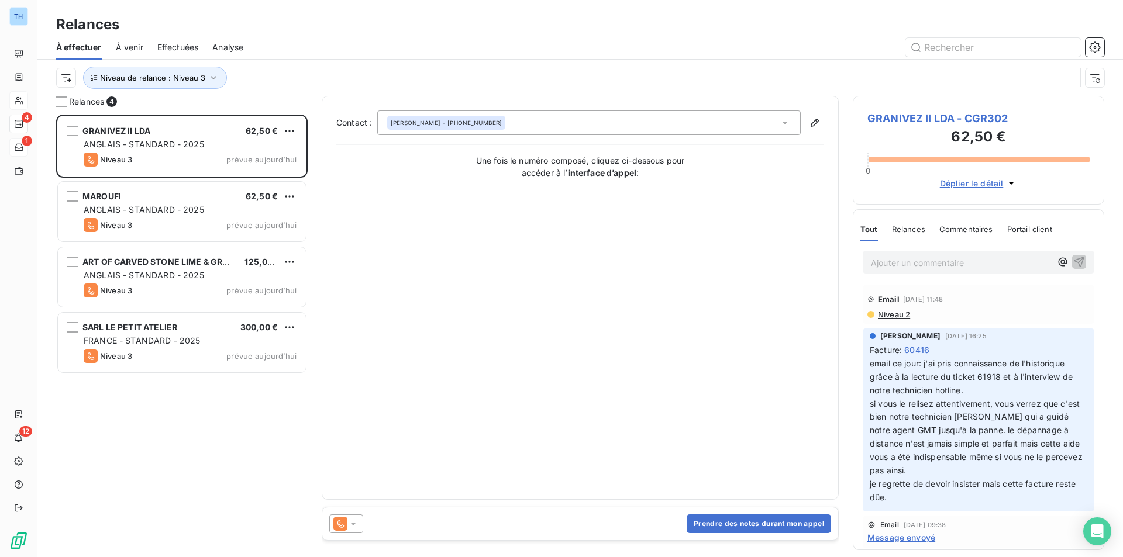
click at [926, 115] on span "GRANIVEZ II LDA - CGR302" at bounding box center [978, 119] width 222 height 16
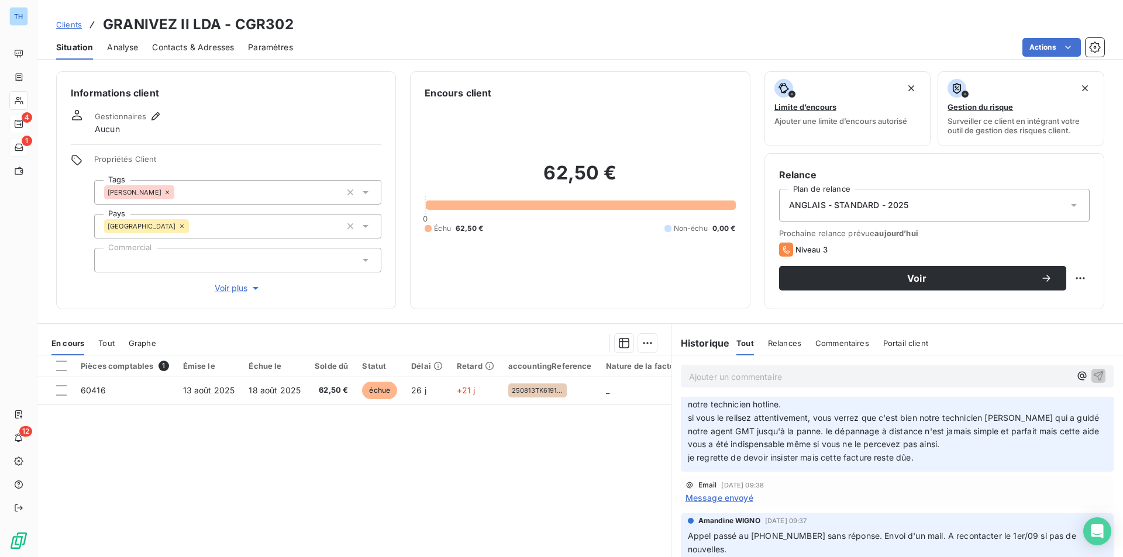
scroll to position [87, 0]
click at [727, 499] on span "Message envoyé" at bounding box center [719, 497] width 68 height 12
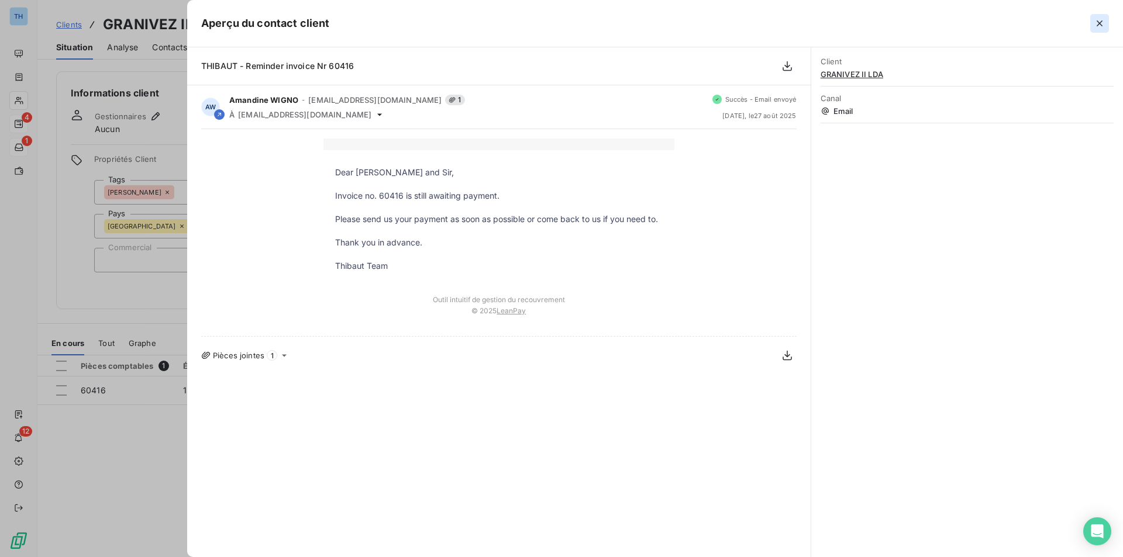
click at [1098, 21] on icon "button" at bounding box center [1099, 24] width 12 height 12
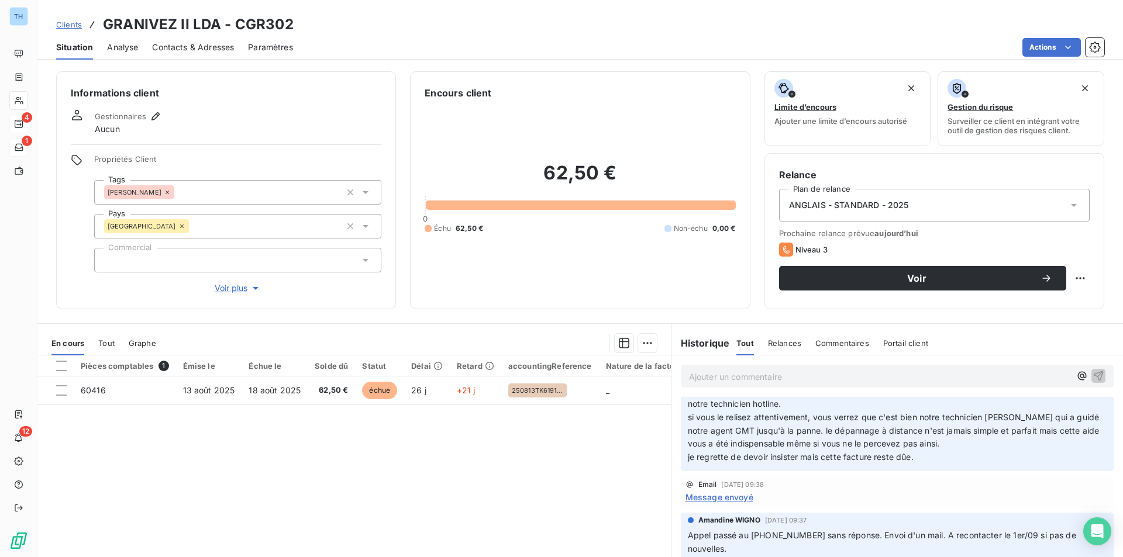
click at [723, 420] on span "si vous le relisez attentivement, vous verrez que c'est bien notre technicien […" at bounding box center [895, 430] width 414 height 37
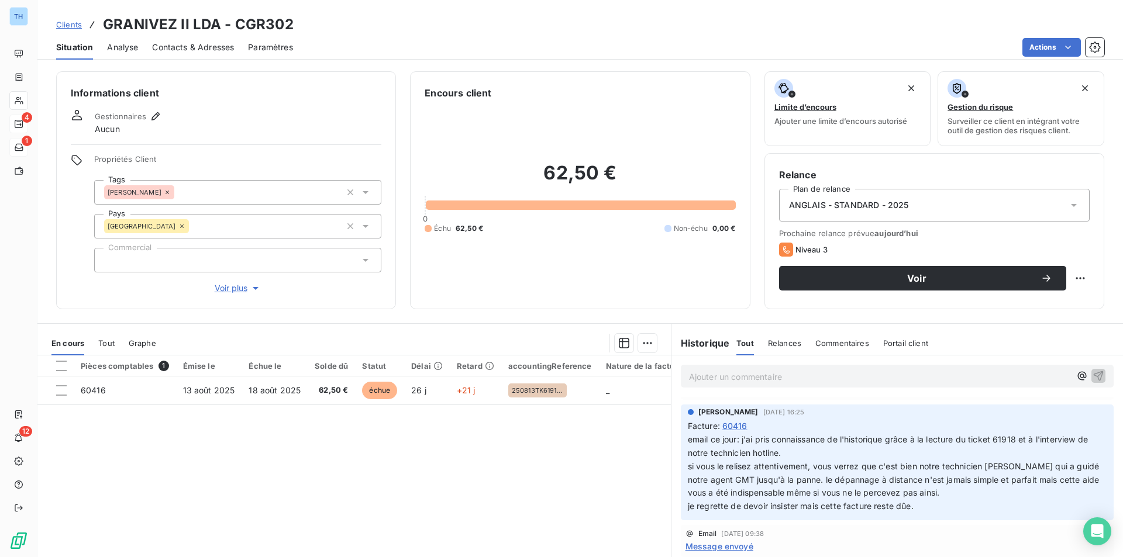
scroll to position [58, 0]
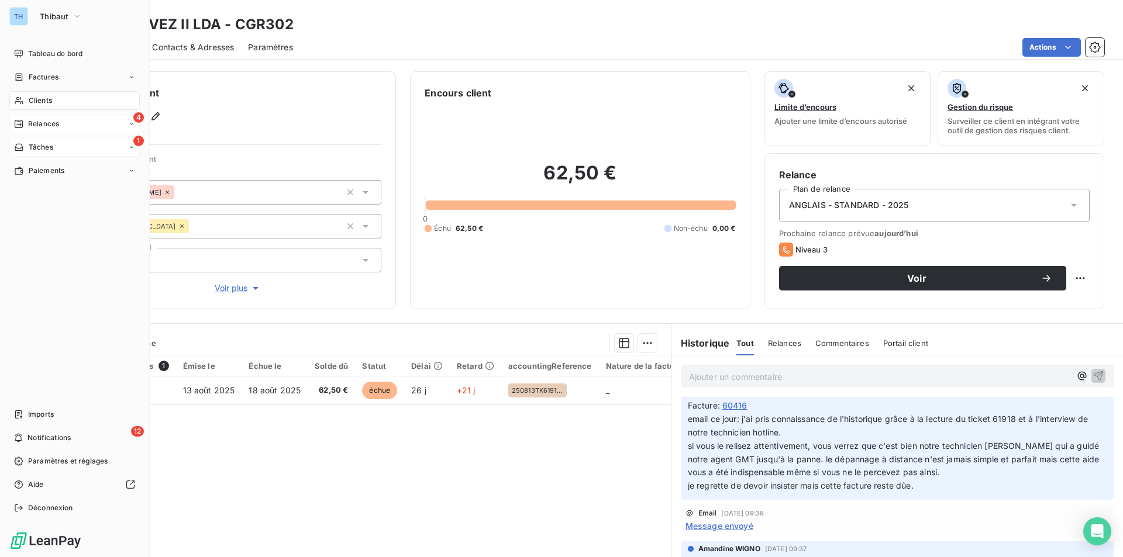
click at [44, 120] on span "Relances" at bounding box center [43, 124] width 31 height 11
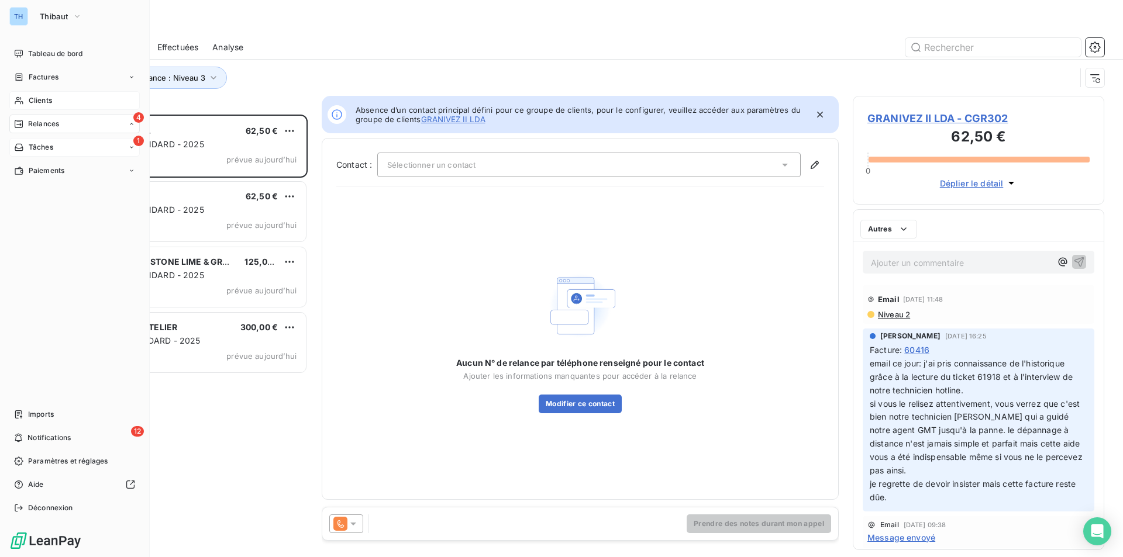
scroll to position [434, 243]
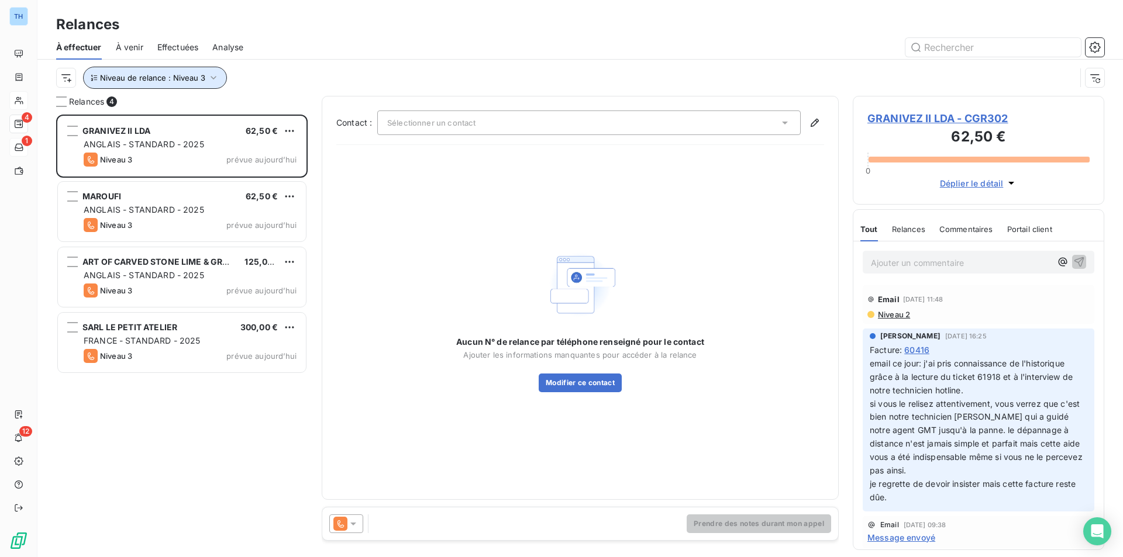
click at [189, 72] on button "Niveau de relance : Niveau 3" at bounding box center [155, 78] width 144 height 22
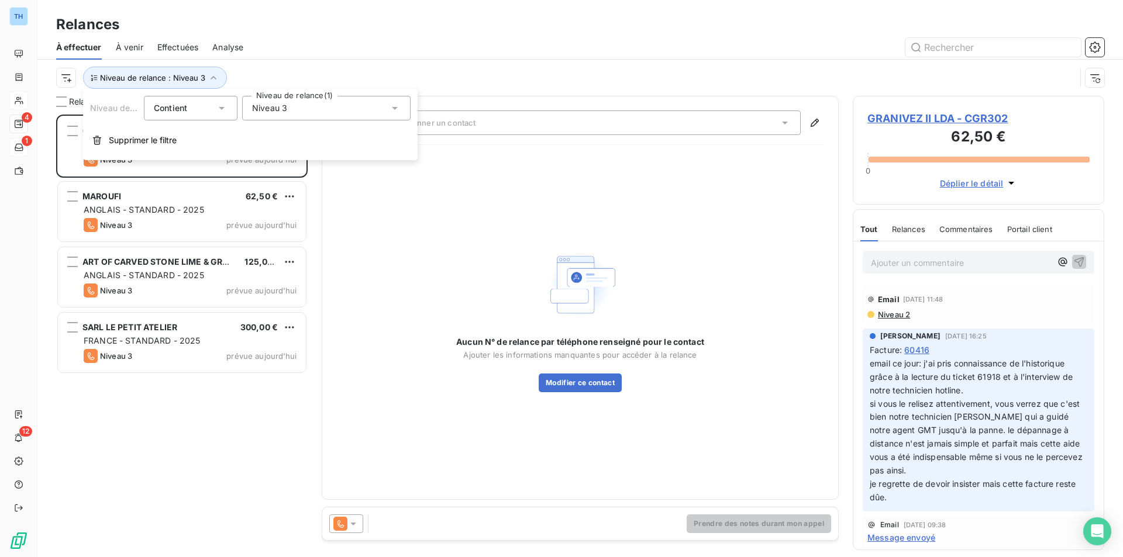
click at [295, 111] on div "Niveau 3" at bounding box center [326, 108] width 168 height 25
click at [254, 195] on icon at bounding box center [254, 196] width 7 height 7
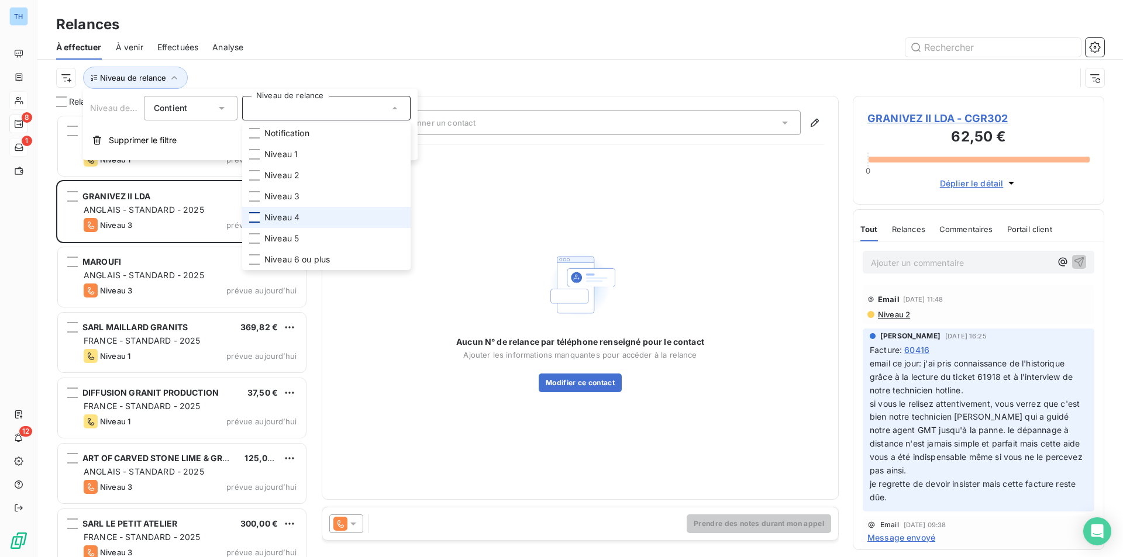
click at [254, 214] on div at bounding box center [254, 217] width 11 height 11
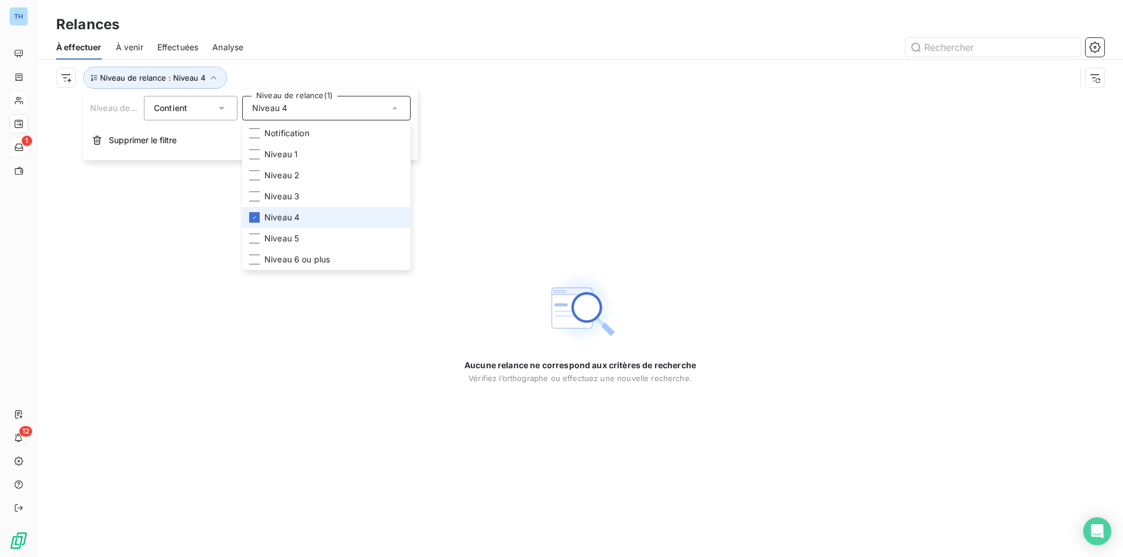
drag, startPoint x: 260, startPoint y: 217, endPoint x: 258, endPoint y: 226, distance: 8.9
click at [260, 217] on li "Niveau 4" at bounding box center [326, 217] width 168 height 21
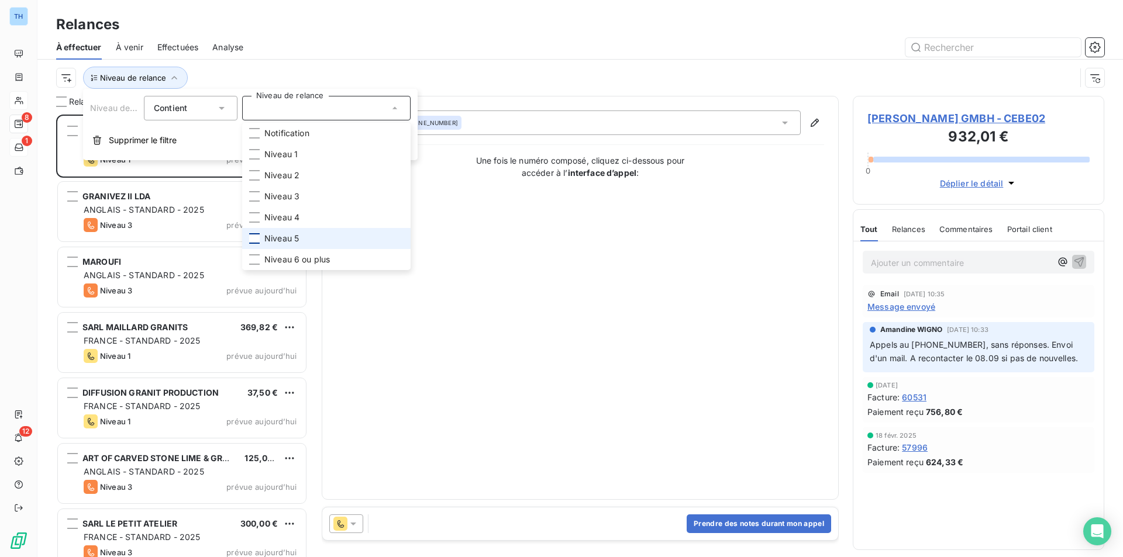
scroll to position [434, 243]
click at [258, 234] on div at bounding box center [254, 238] width 11 height 11
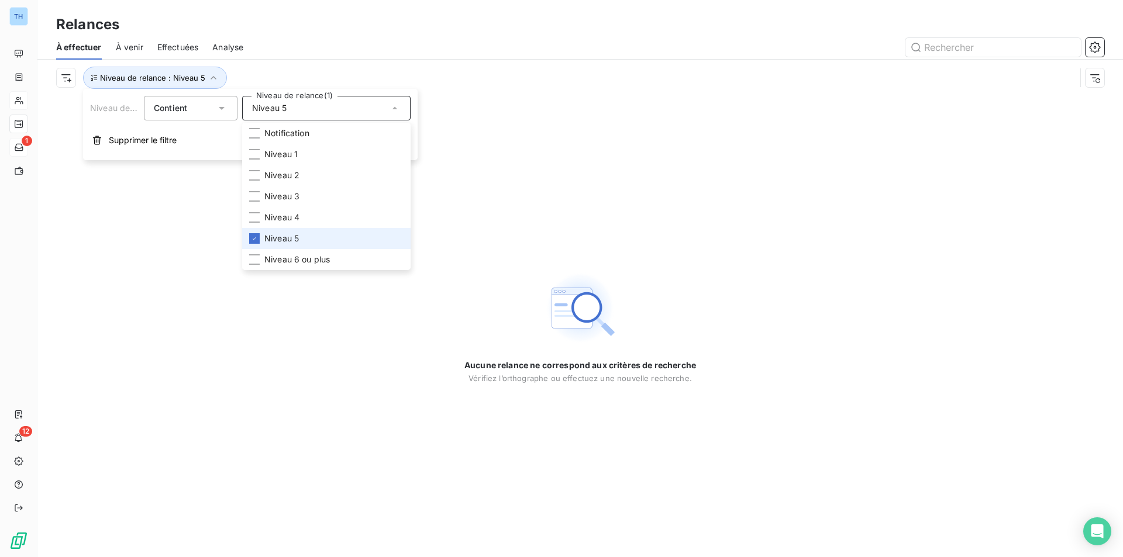
click at [262, 240] on li "Niveau 5" at bounding box center [326, 238] width 168 height 21
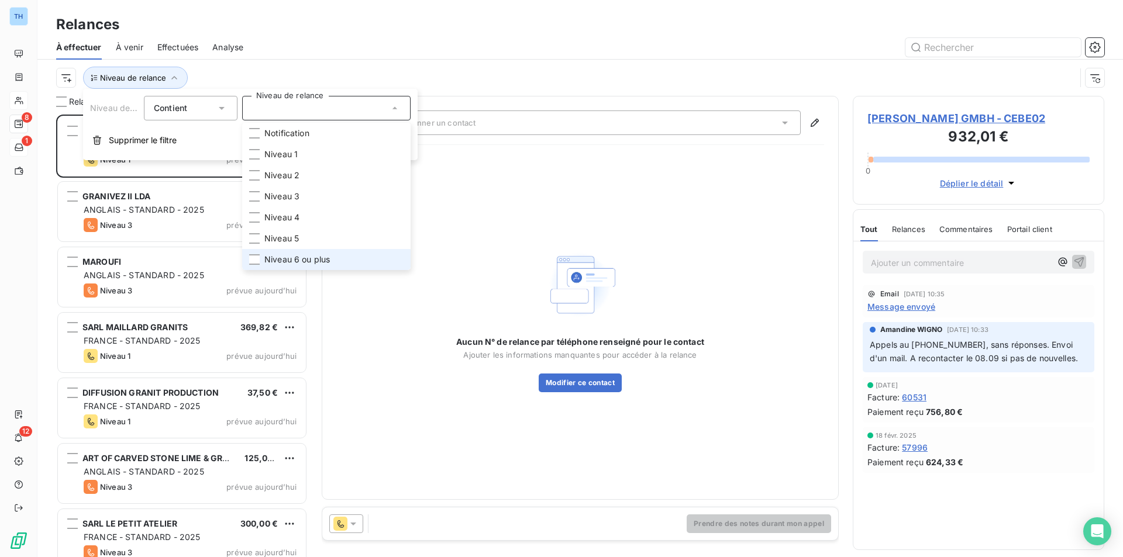
scroll to position [434, 243]
click at [260, 258] on li "Niveau 6 ou plus" at bounding box center [326, 259] width 168 height 21
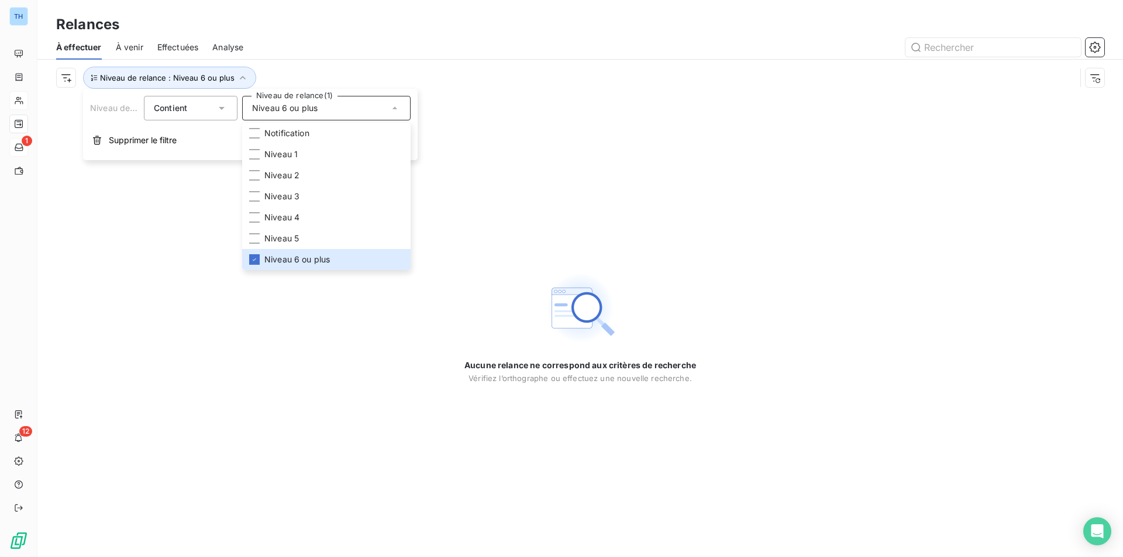
click at [181, 320] on div "Aucune relance ne correspond aux critères de recherche [PERSON_NAME] l’orthogra…" at bounding box center [579, 326] width 1085 height 461
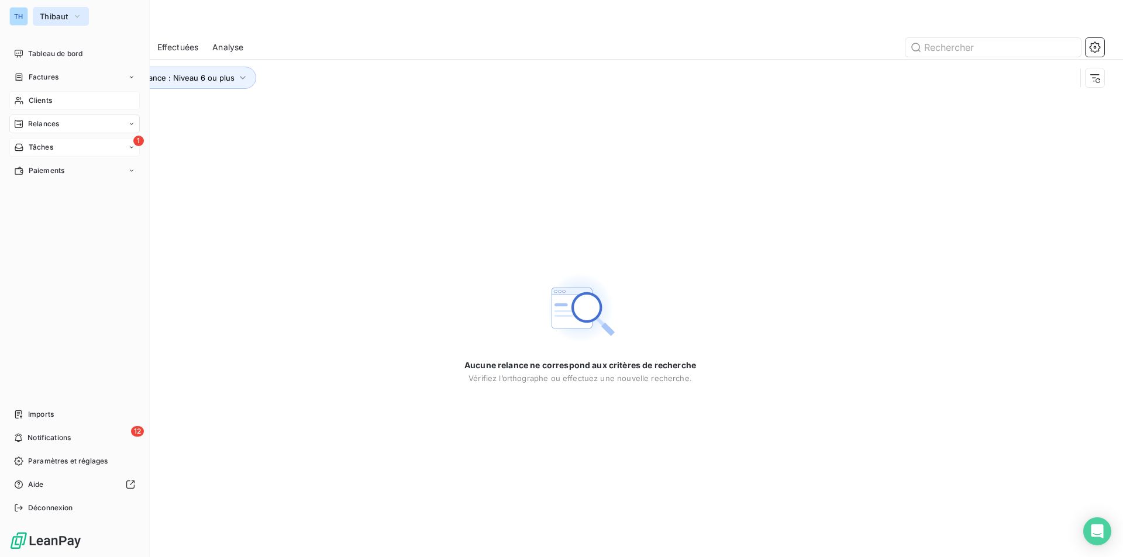
click at [48, 12] on span "Thibaut" at bounding box center [54, 16] width 28 height 9
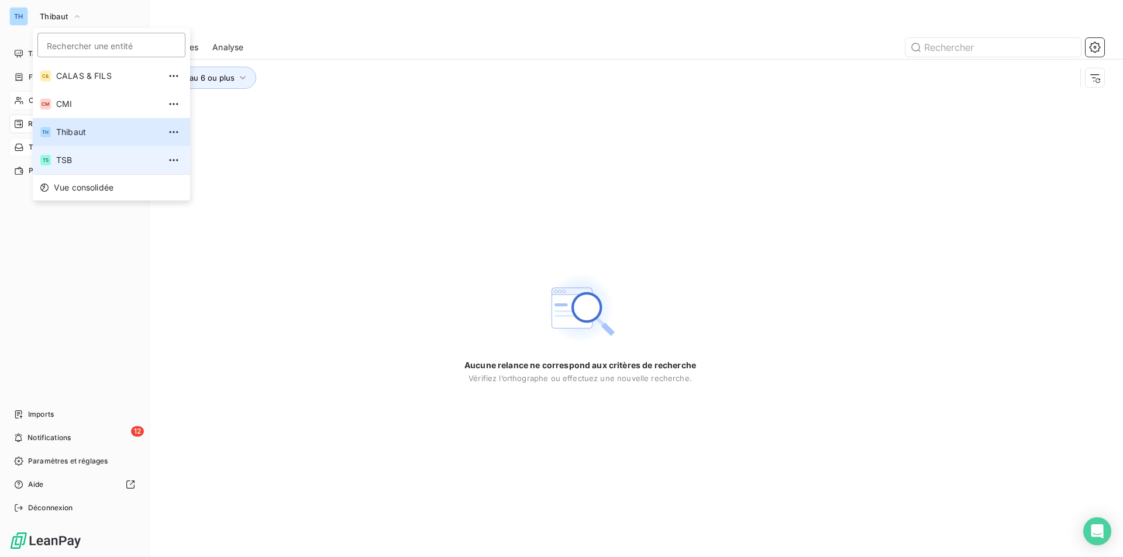
click at [58, 159] on span "TSB" at bounding box center [107, 160] width 103 height 12
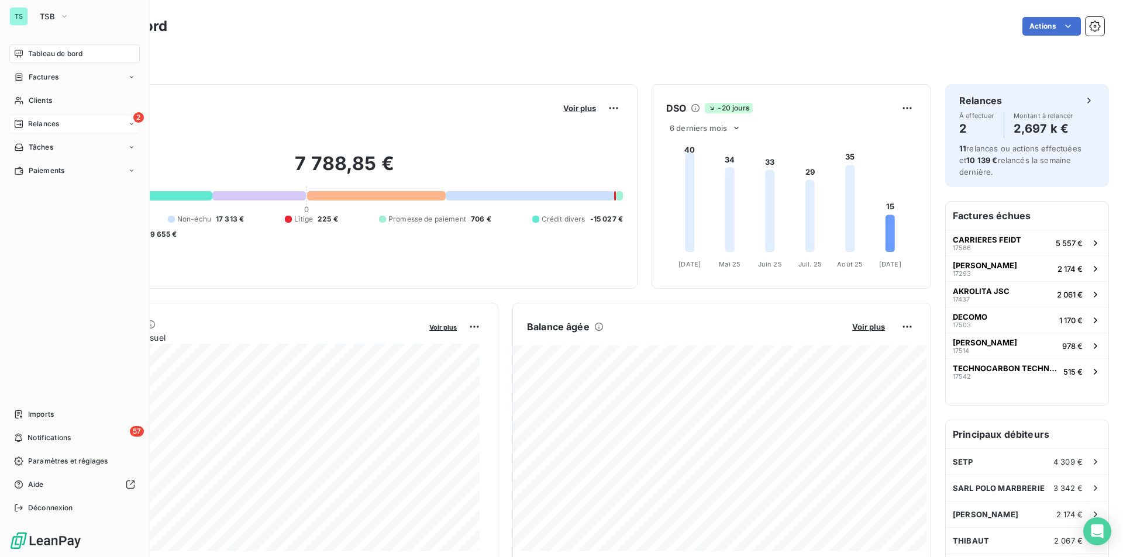
click at [48, 120] on span "Relances" at bounding box center [43, 124] width 31 height 11
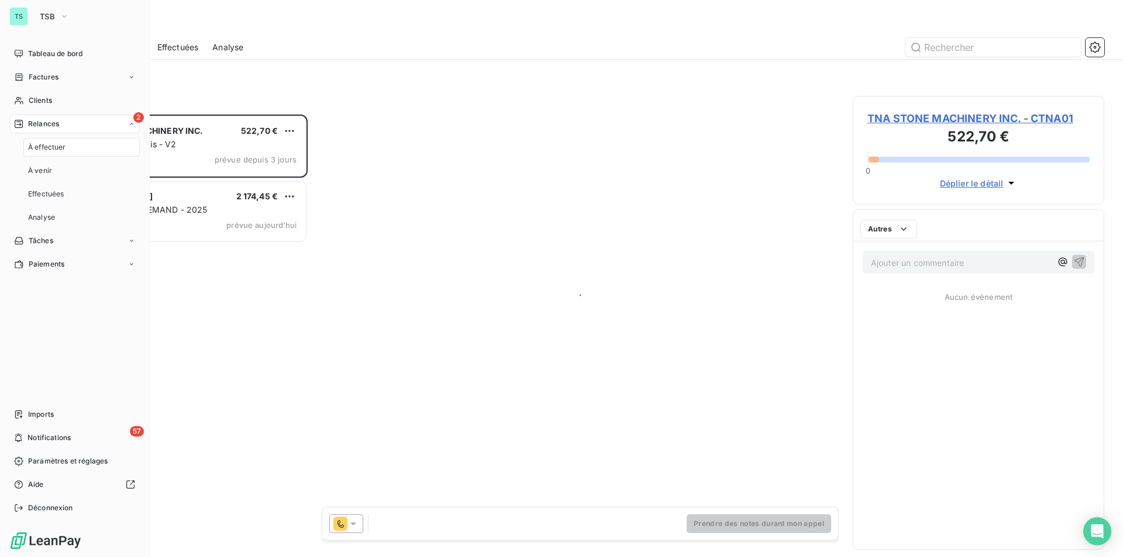
scroll to position [434, 243]
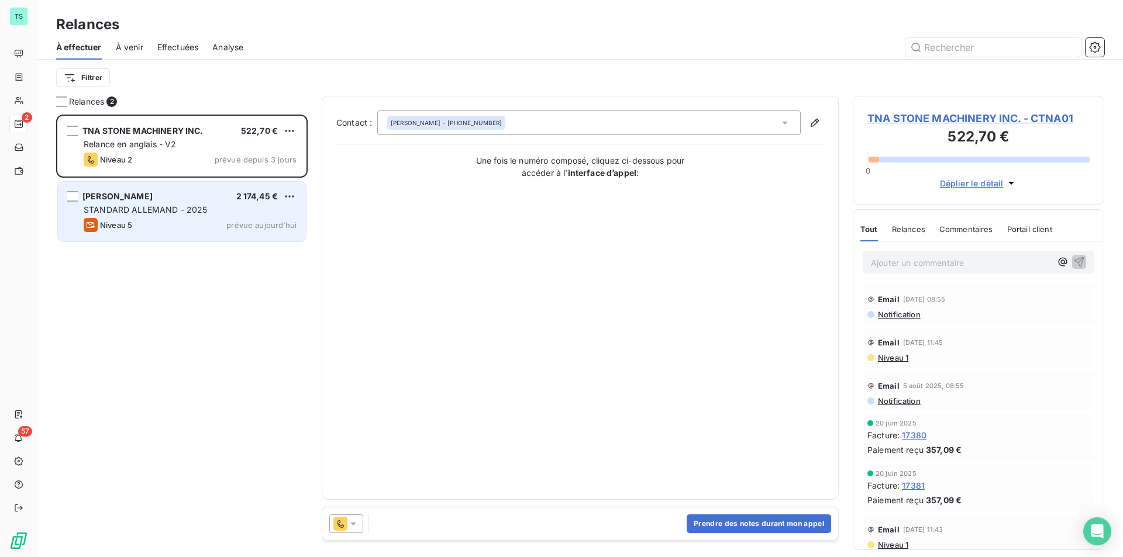
click at [176, 231] on div "Niveau 5 prévue [DATE]" at bounding box center [190, 225] width 213 height 14
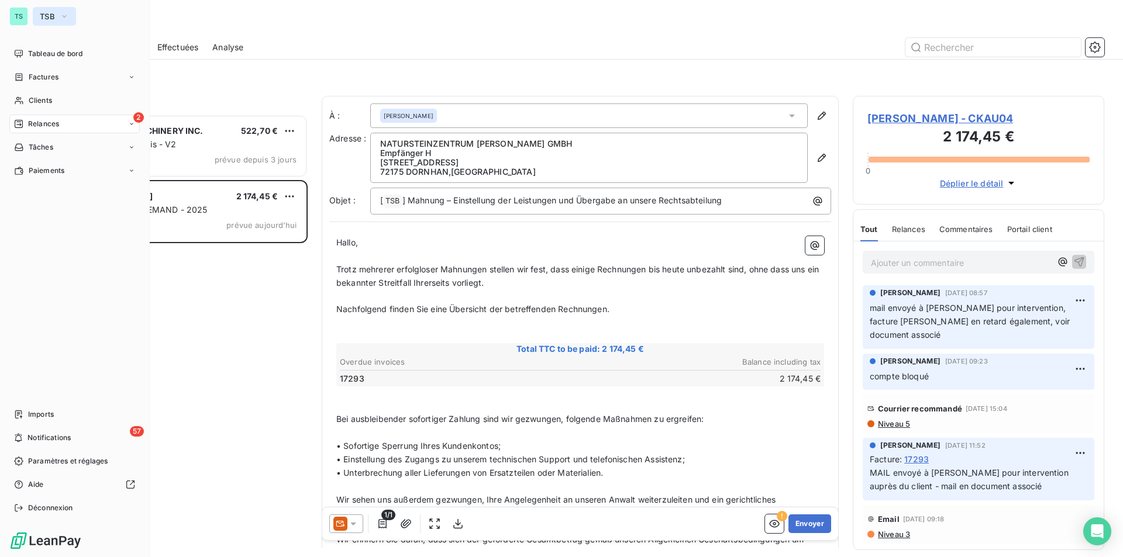
click at [49, 16] on span "TSB" at bounding box center [47, 16] width 15 height 9
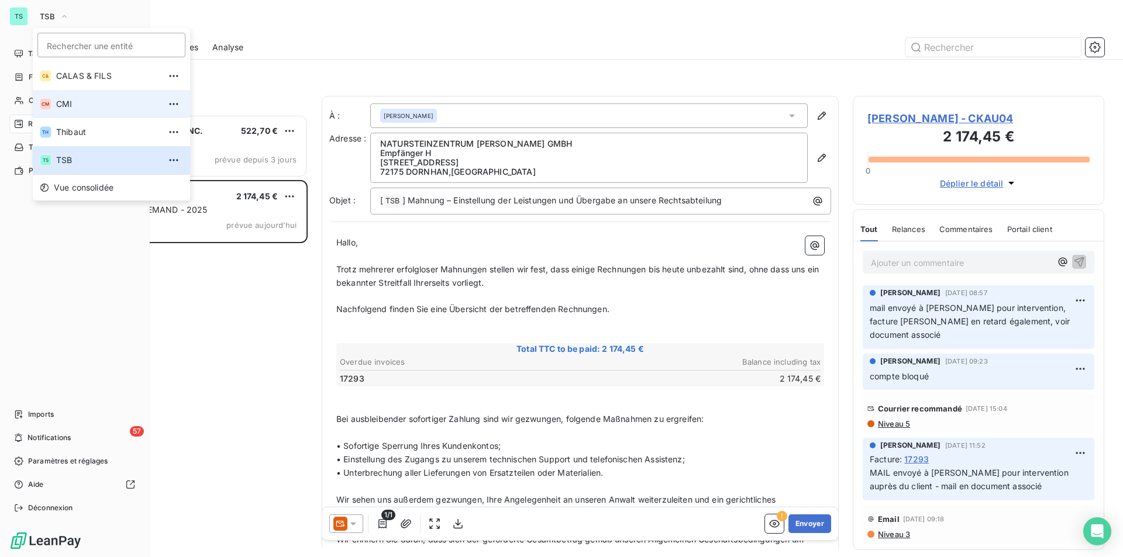
click at [63, 96] on li "CM CMI" at bounding box center [111, 104] width 157 height 28
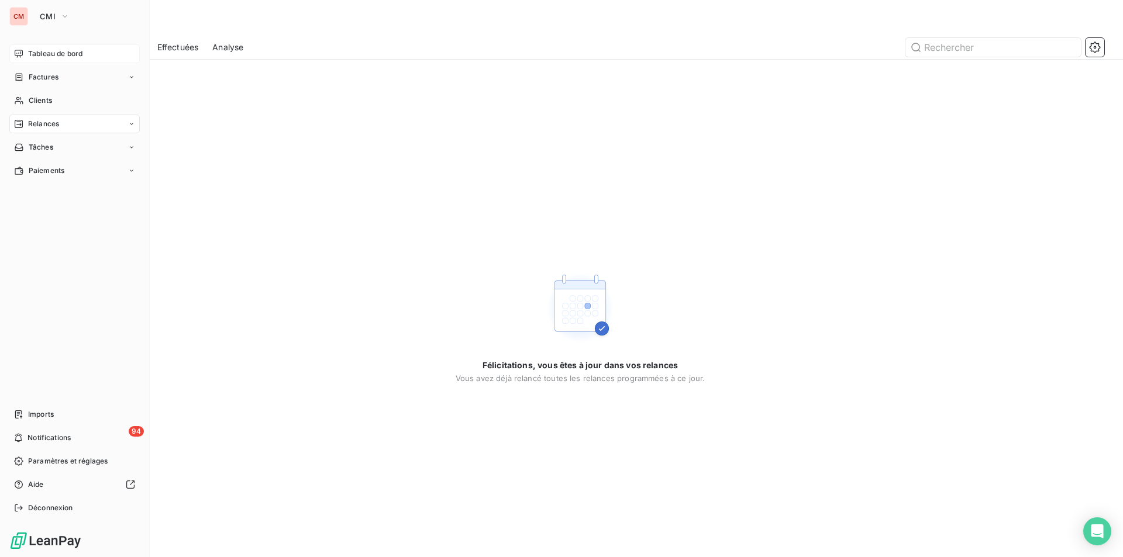
click at [63, 49] on span "Tableau de bord" at bounding box center [55, 54] width 54 height 11
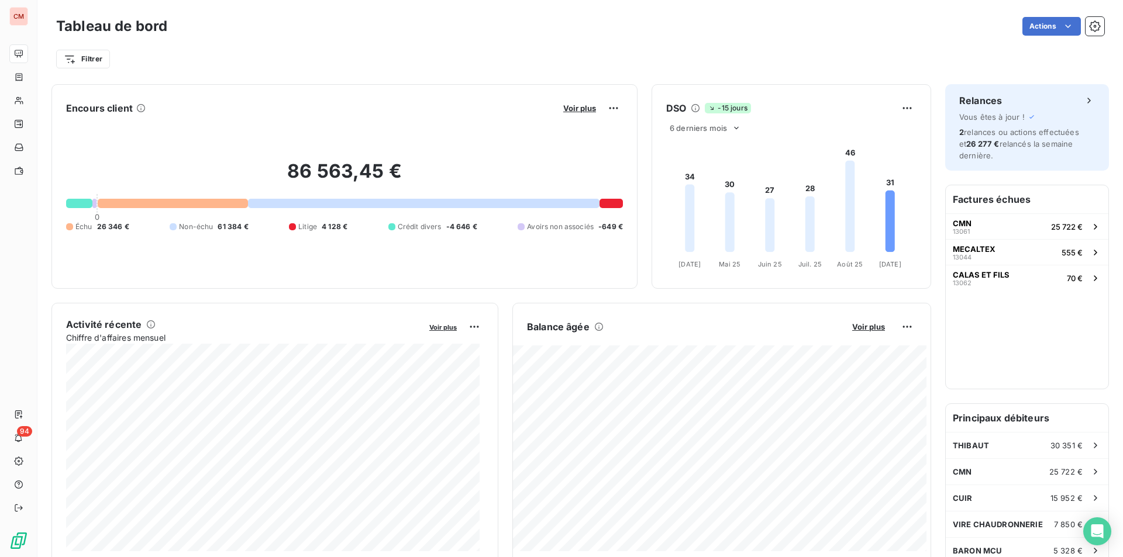
drag, startPoint x: 580, startPoint y: 118, endPoint x: 576, endPoint y: 113, distance: 6.2
click at [579, 118] on div "86 563,45 € 0 Échu 26 346 € Non-échu 61 384 € Litige 4 128 € Crédit divers -4 6…" at bounding box center [344, 196] width 557 height 157
click at [576, 111] on span "Voir plus" at bounding box center [579, 107] width 33 height 9
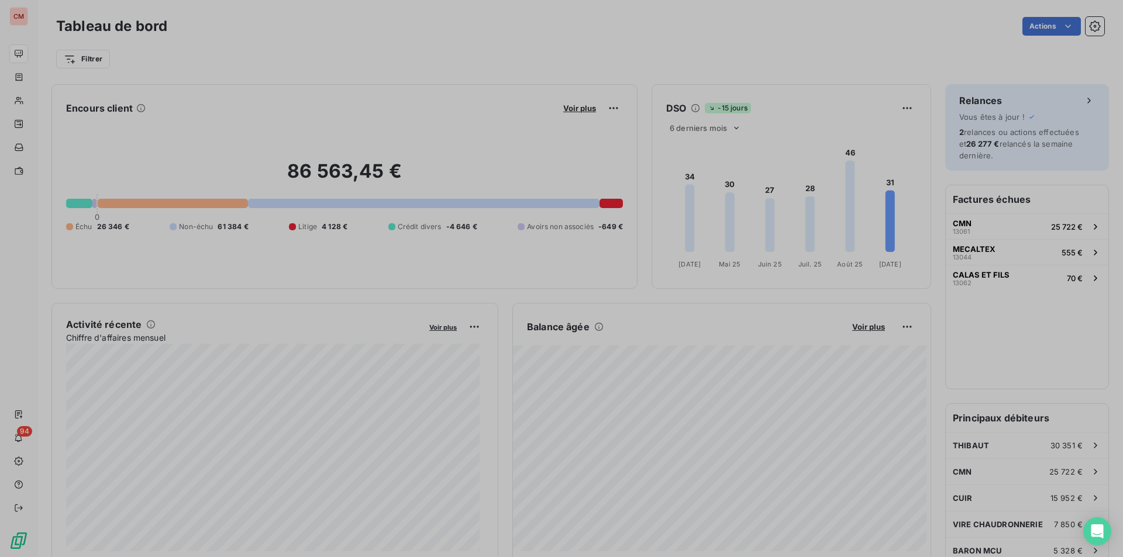
scroll to position [382, 440]
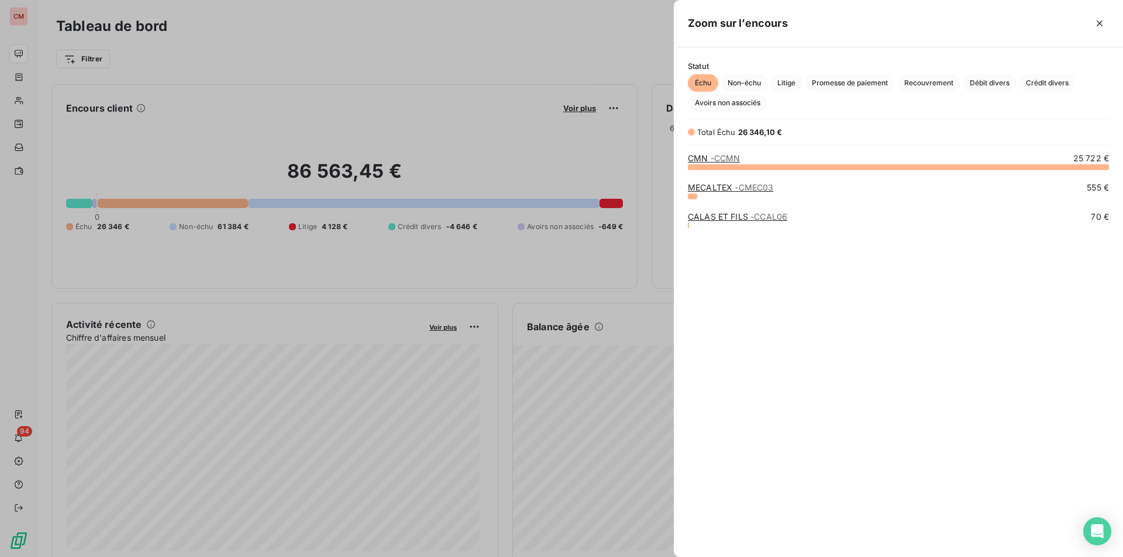
click at [698, 157] on link "CMN - CCMN" at bounding box center [714, 158] width 52 height 10
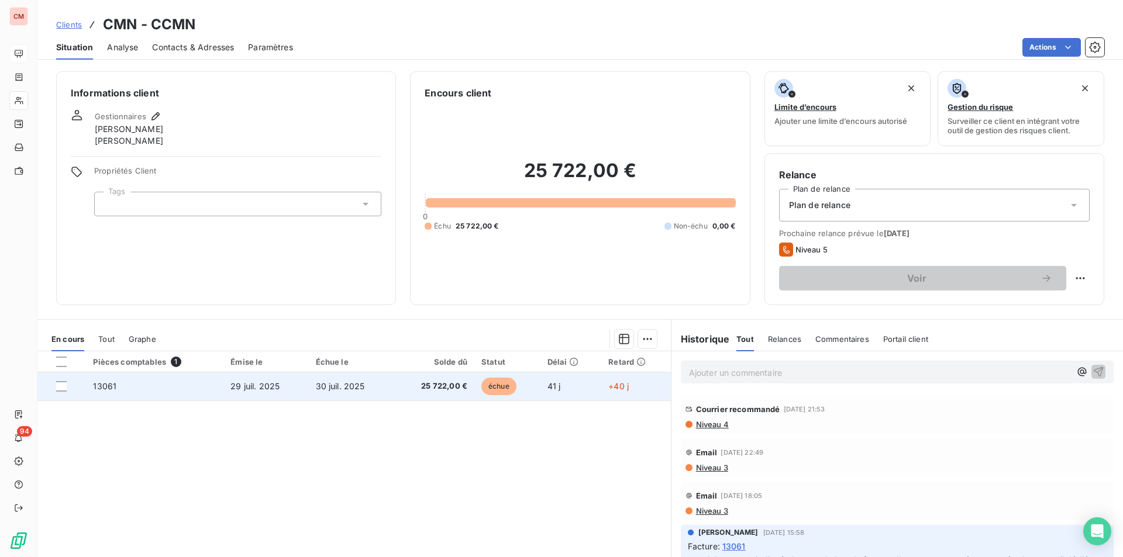
click at [455, 392] on td "25 722,00 €" at bounding box center [433, 386] width 81 height 28
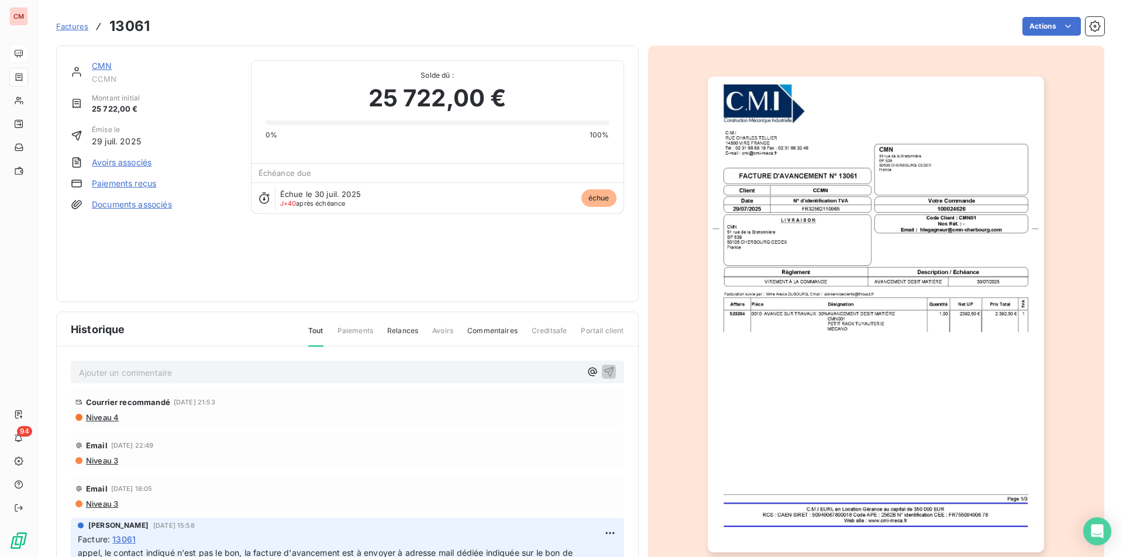
click at [106, 67] on link "CMN" at bounding box center [102, 66] width 20 height 10
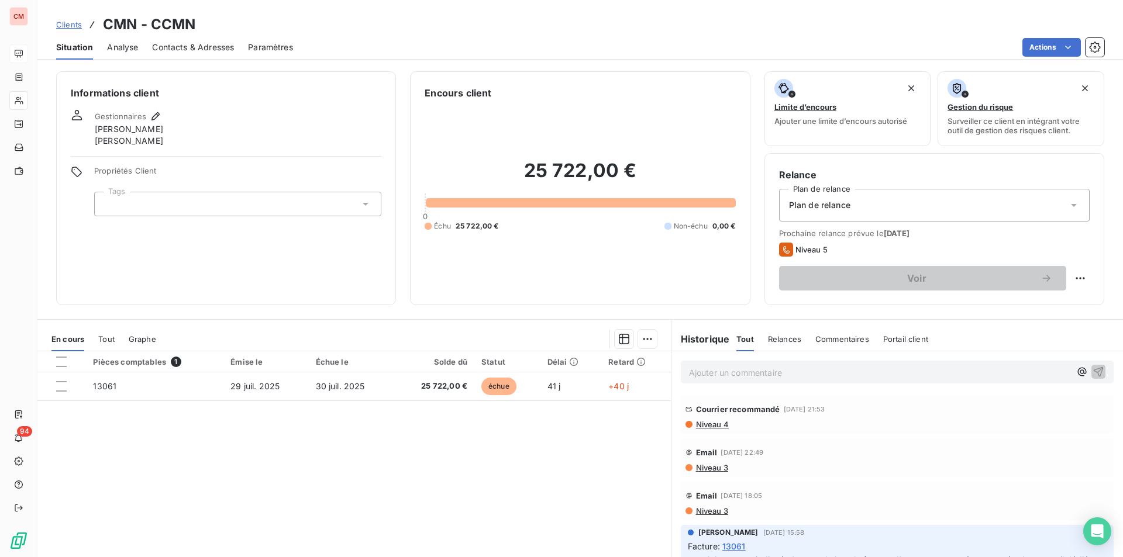
click at [258, 472] on div "Pièces comptables 1 Émise le Échue le Solde dû Statut Délai Retard 13061 [DATE]…" at bounding box center [353, 463] width 633 height 225
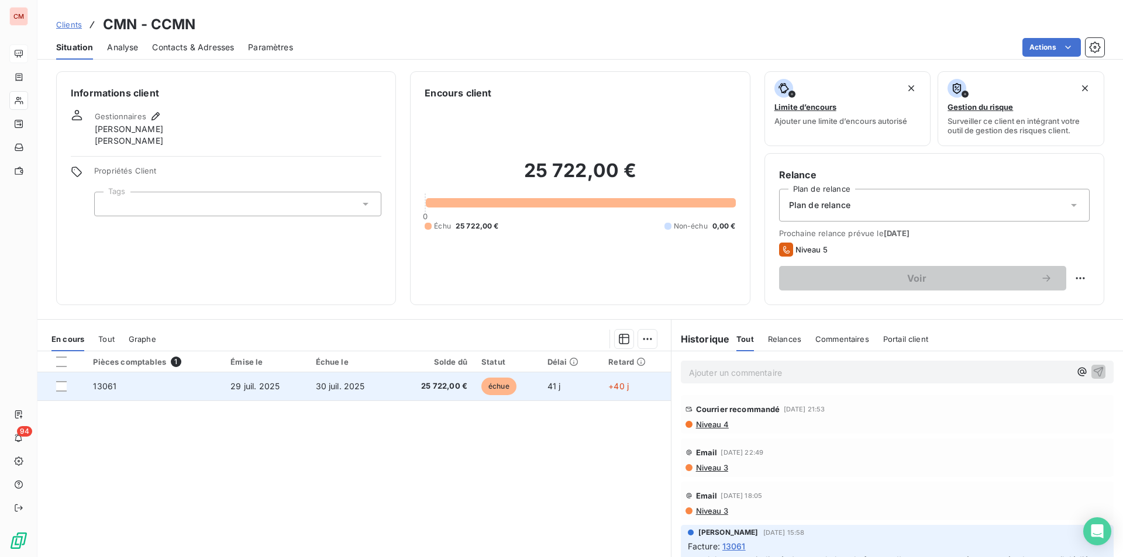
click at [384, 389] on td "30 juil. 2025" at bounding box center [351, 386] width 85 height 28
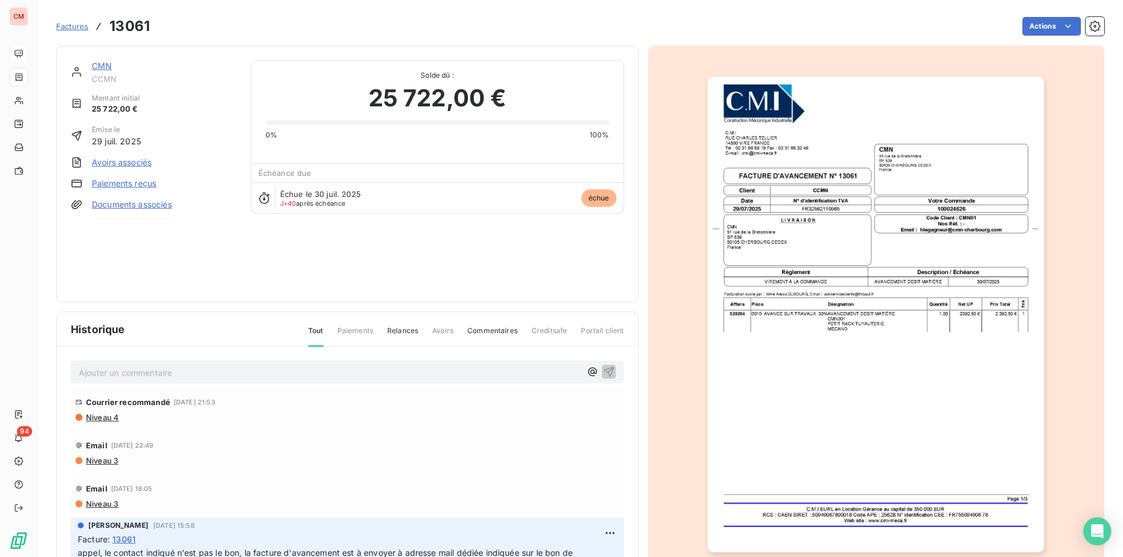
click at [198, 368] on p "Ajouter un commentaire ﻿" at bounding box center [330, 372] width 502 height 15
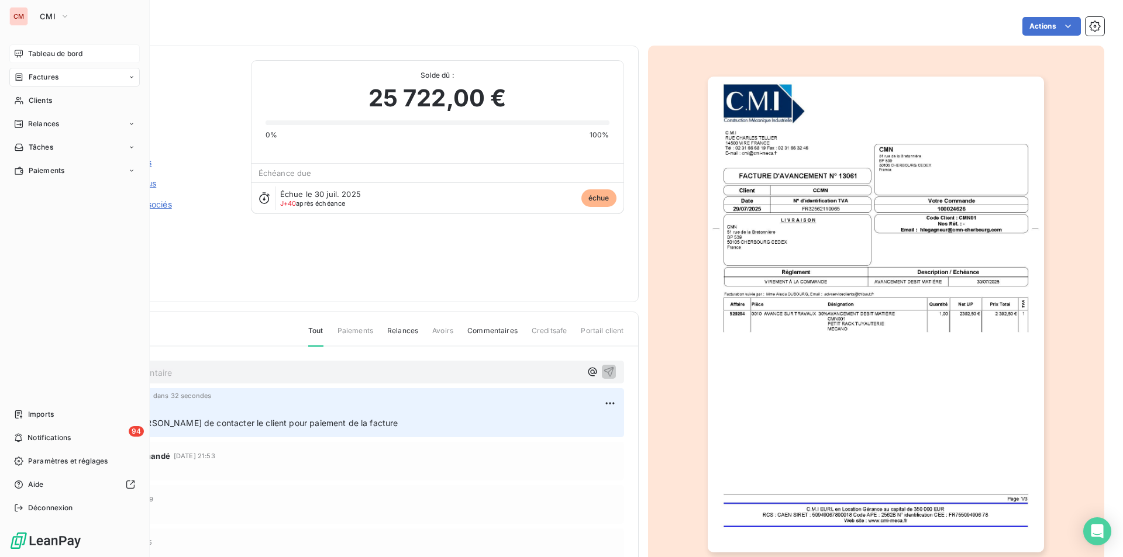
click at [40, 56] on span "Tableau de bord" at bounding box center [55, 54] width 54 height 11
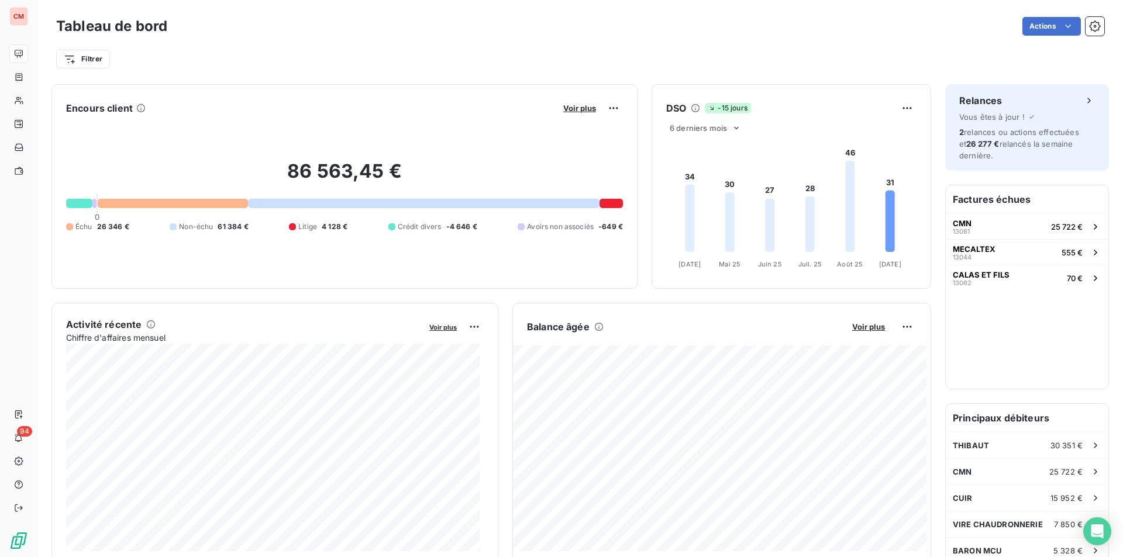
click at [560, 111] on button "Voir plus" at bounding box center [580, 108] width 40 height 11
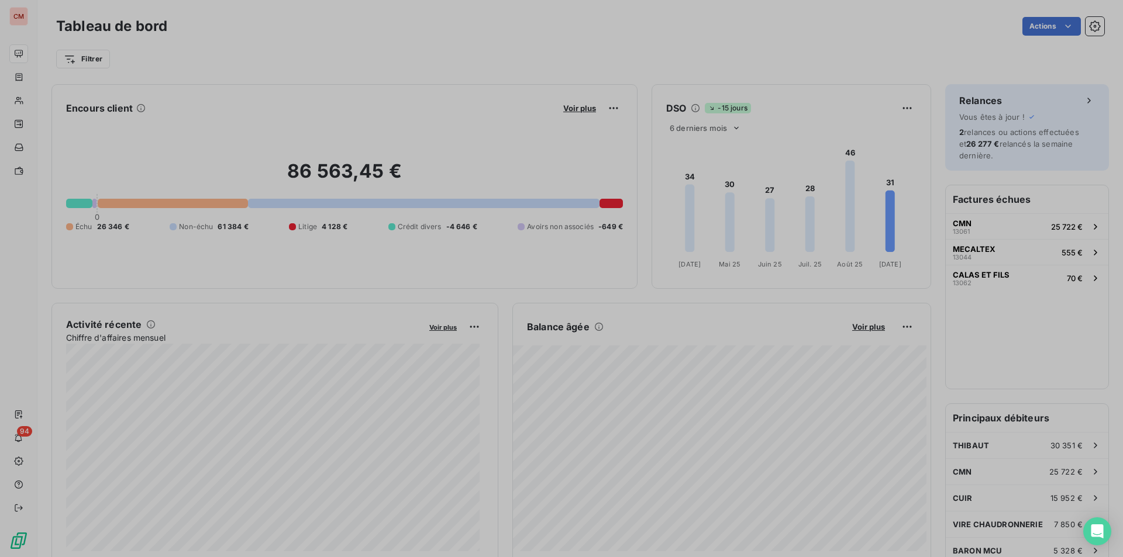
scroll to position [548, 440]
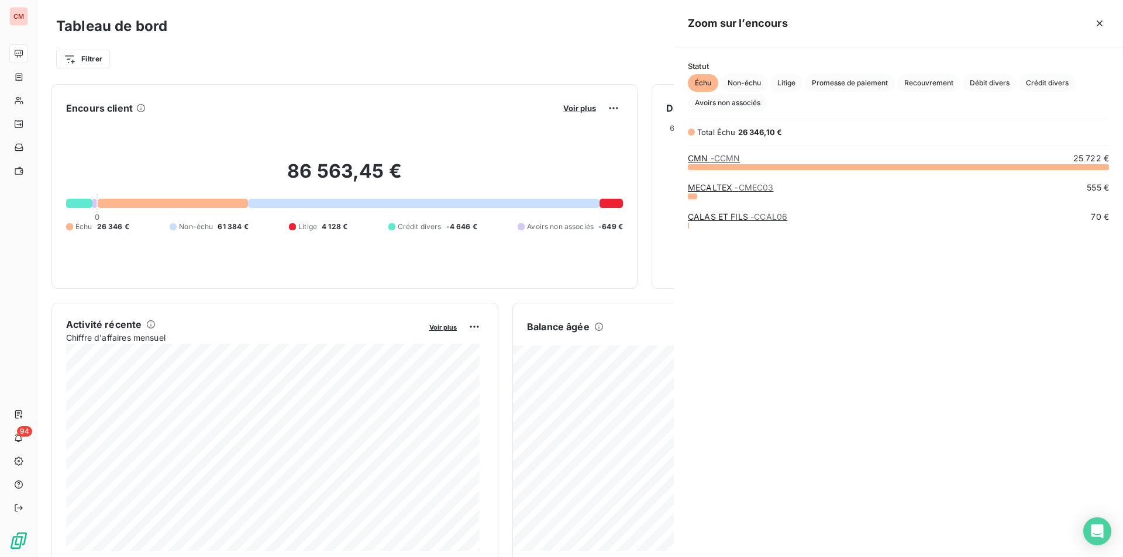
click at [568, 110] on div at bounding box center [561, 278] width 1123 height 557
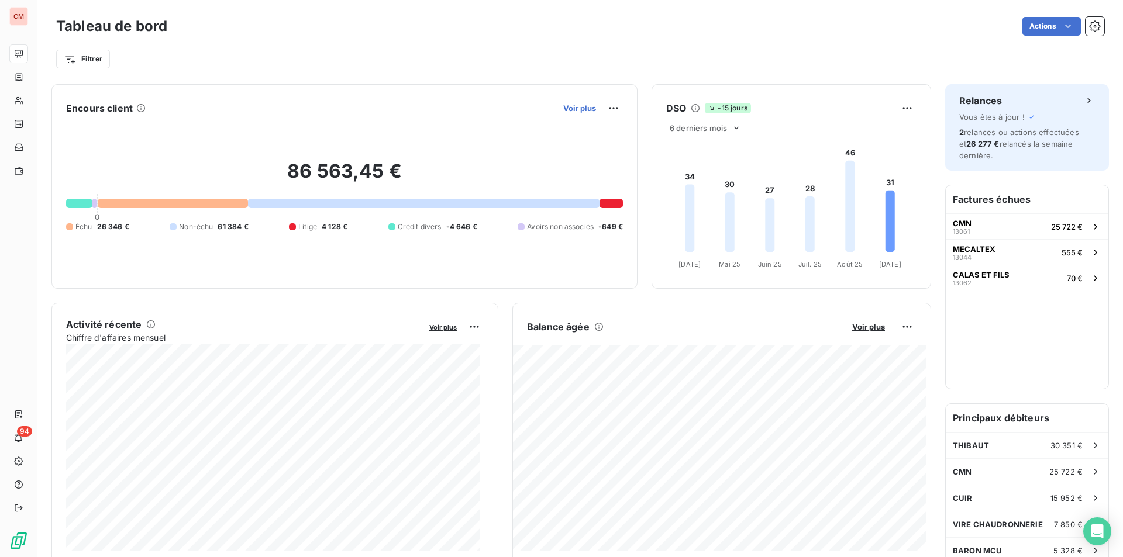
click at [568, 110] on span "Voir plus" at bounding box center [579, 107] width 33 height 9
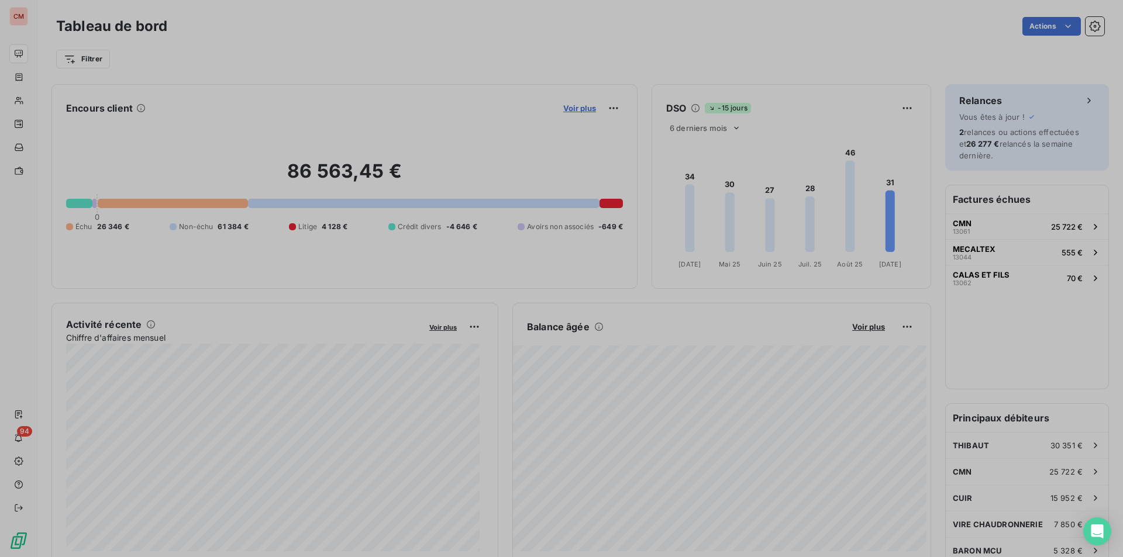
scroll to position [9, 9]
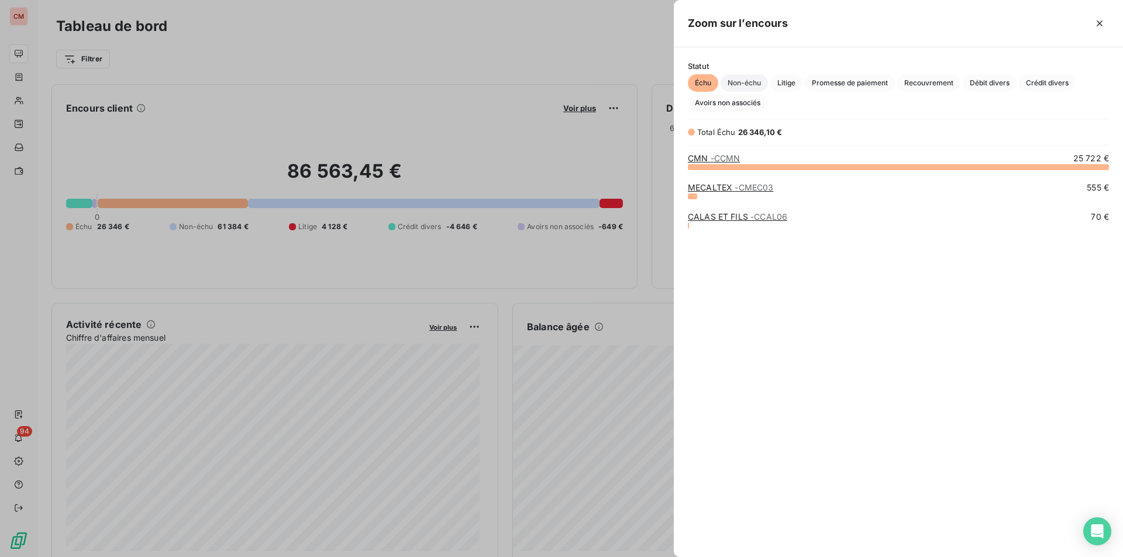
click at [748, 76] on span "Non-échu" at bounding box center [743, 83] width 47 height 18
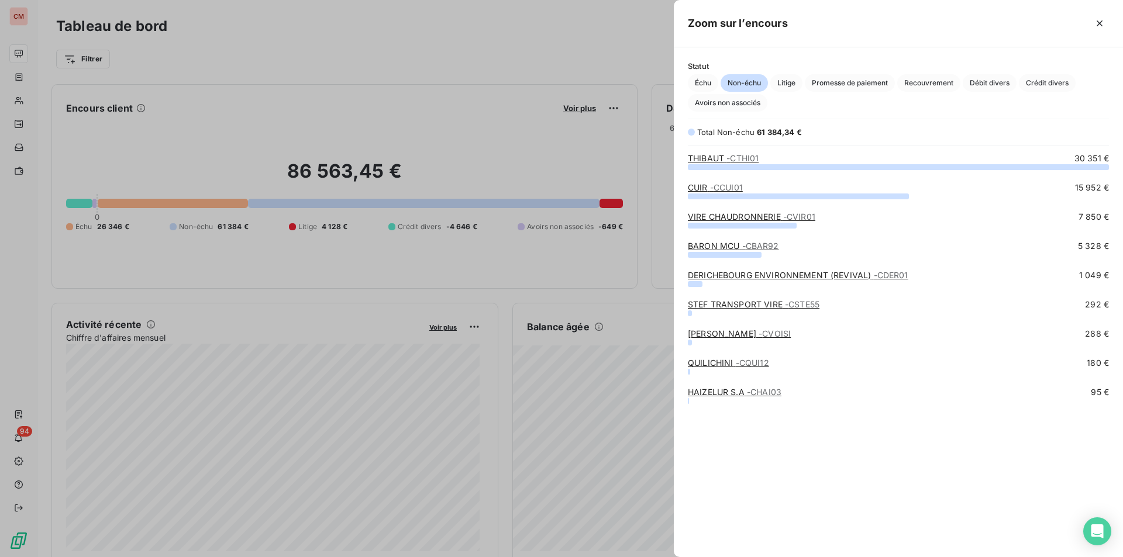
scroll to position [382, 440]
click at [13, 16] on div at bounding box center [561, 278] width 1123 height 557
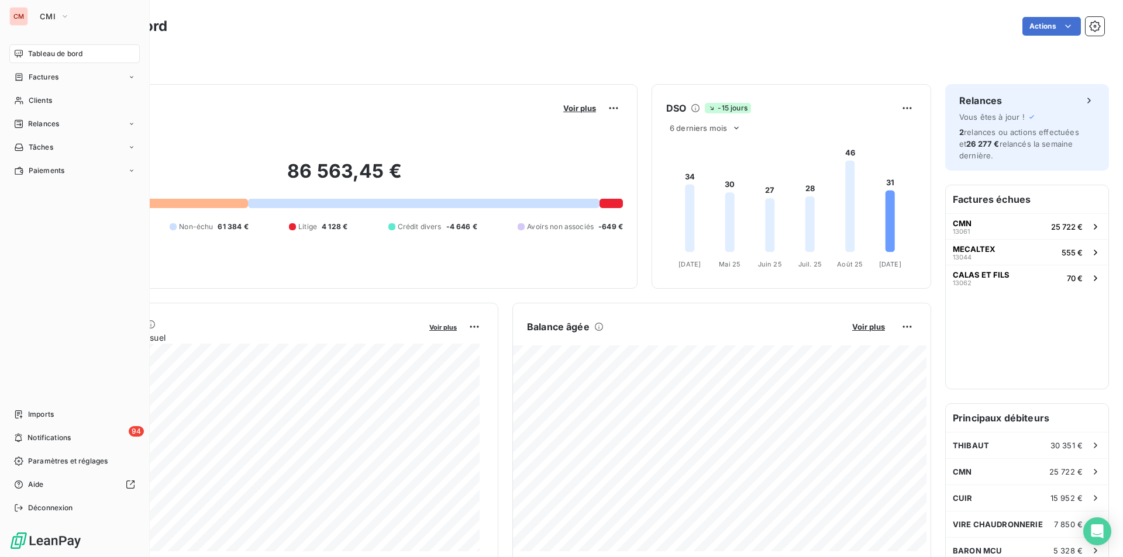
click at [16, 16] on div "CM" at bounding box center [18, 16] width 19 height 19
click at [52, 15] on span "CMI" at bounding box center [48, 16] width 16 height 9
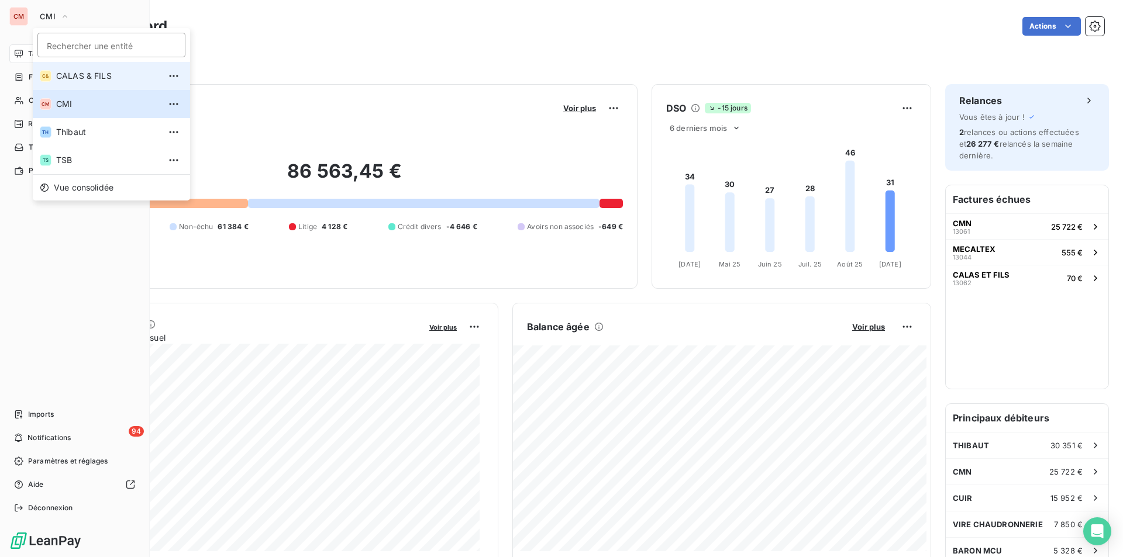
click at [61, 77] on span "CALAS & FILS" at bounding box center [107, 76] width 103 height 12
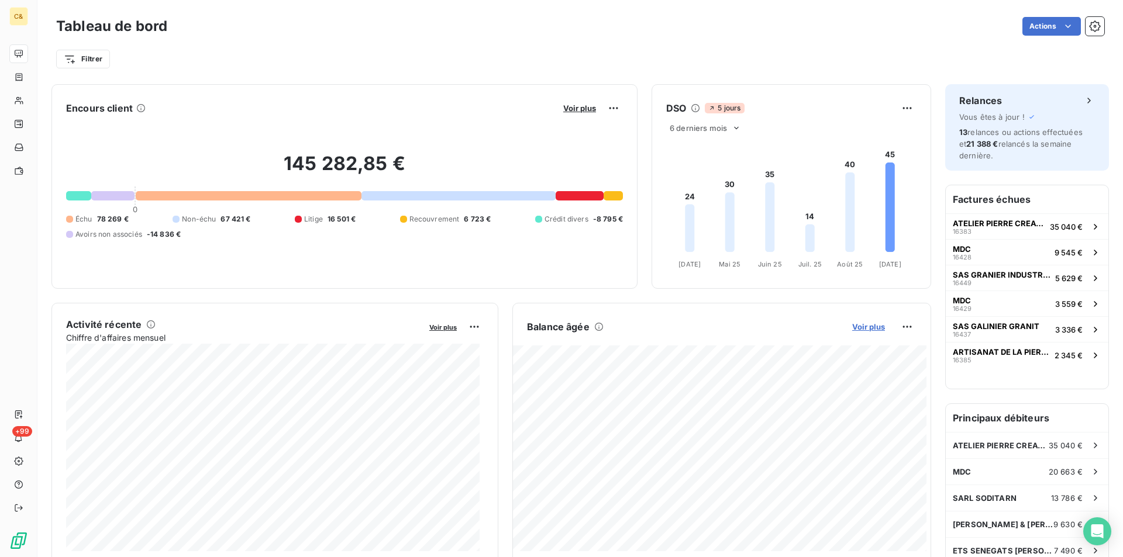
click at [857, 327] on span "Voir plus" at bounding box center [868, 326] width 33 height 9
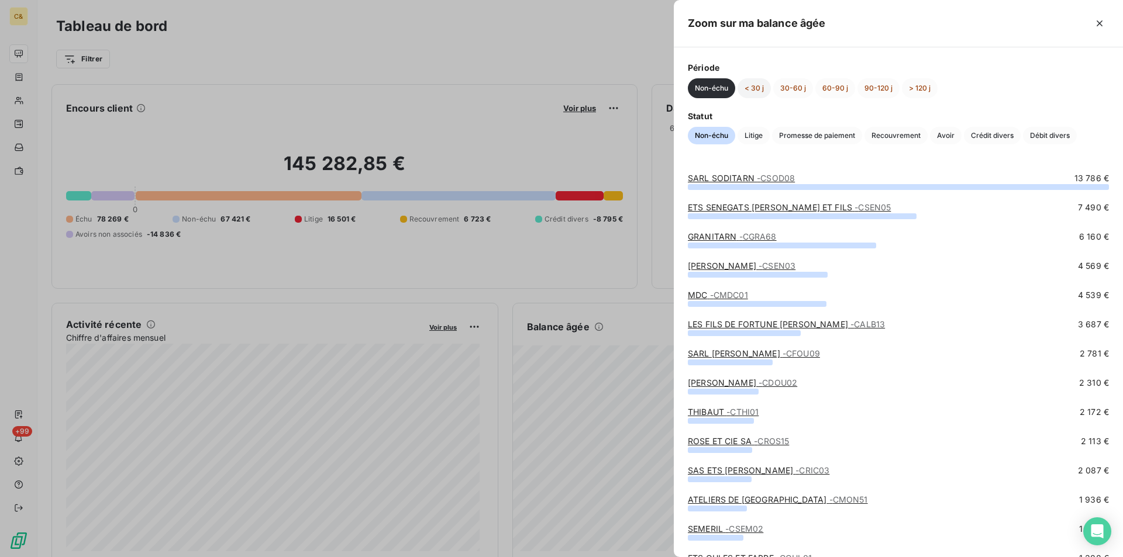
click at [755, 89] on button "< 30 j" at bounding box center [753, 88] width 33 height 20
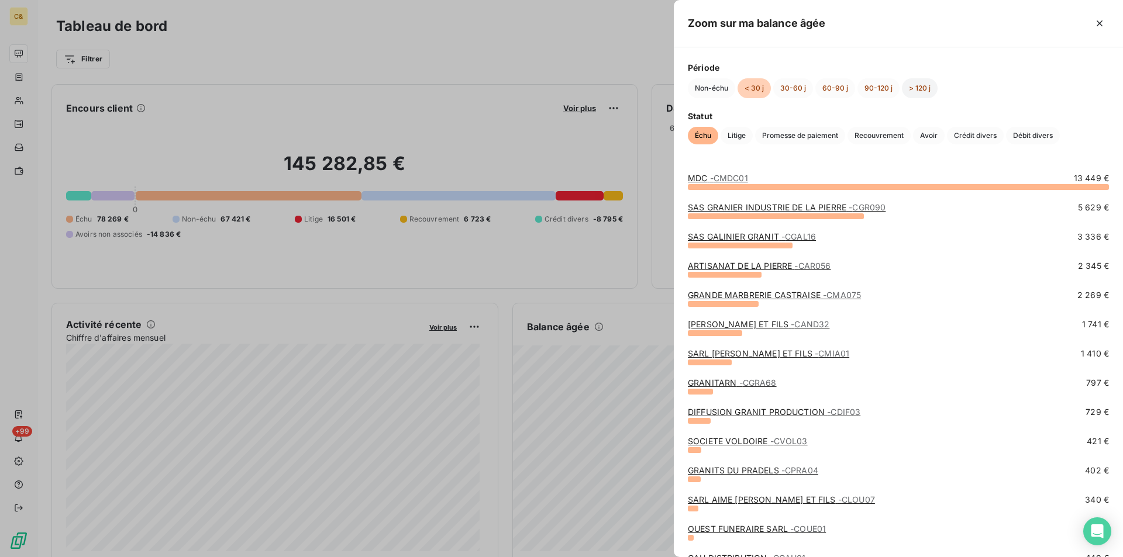
click at [917, 91] on button "> 120 j" at bounding box center [920, 88] width 36 height 20
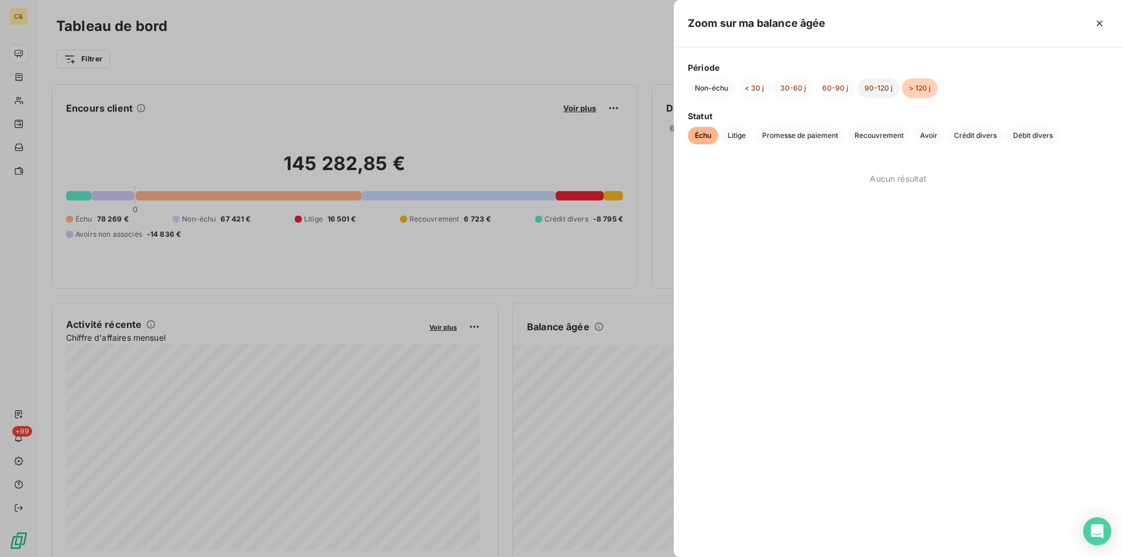
click at [882, 84] on button "90-120 j" at bounding box center [878, 88] width 42 height 20
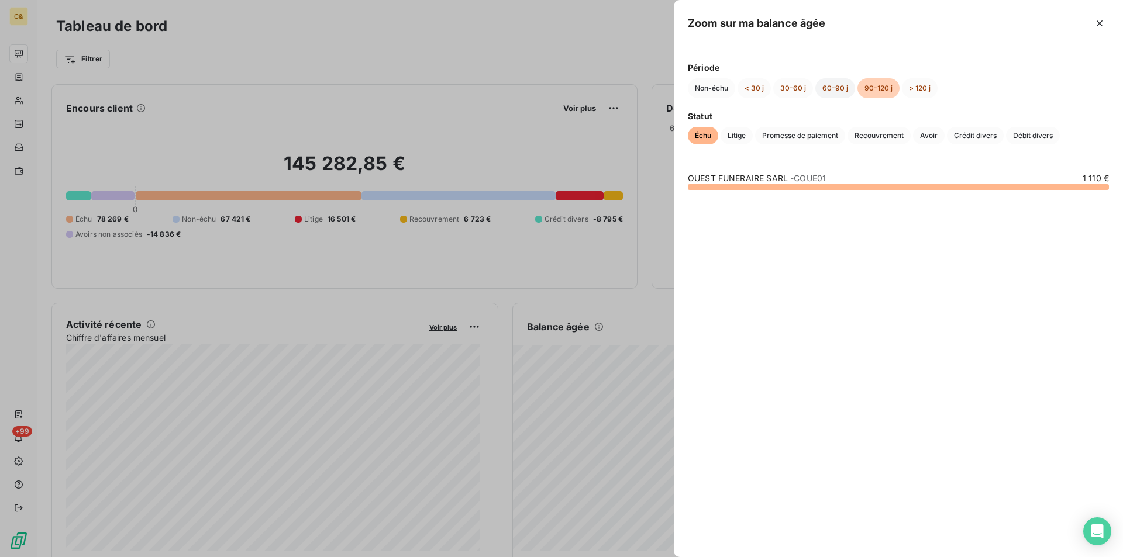
click at [830, 82] on button "60-90 j" at bounding box center [835, 88] width 40 height 20
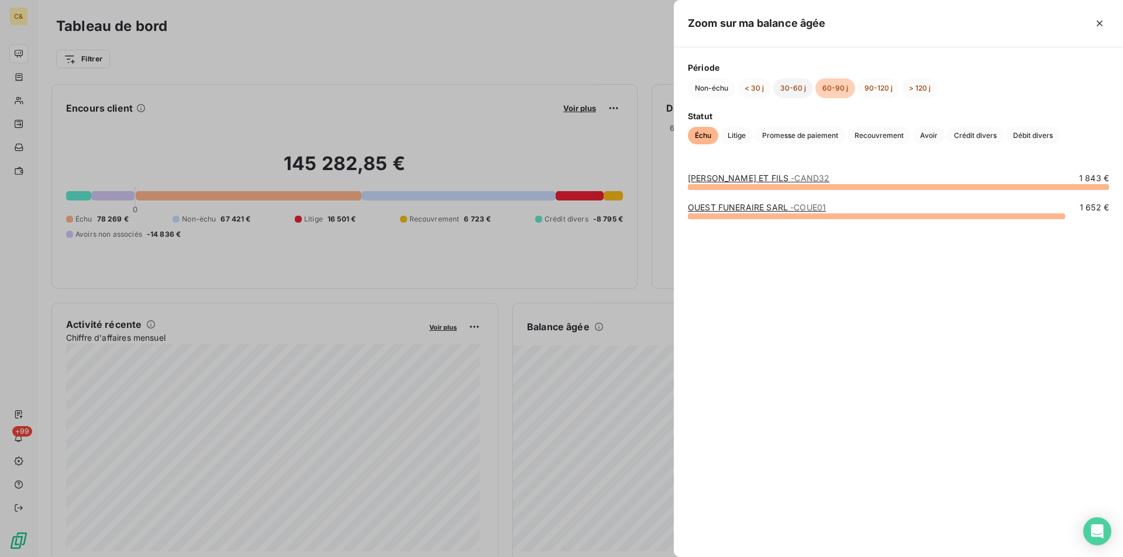
click at [797, 88] on button "30-60 j" at bounding box center [793, 88] width 40 height 20
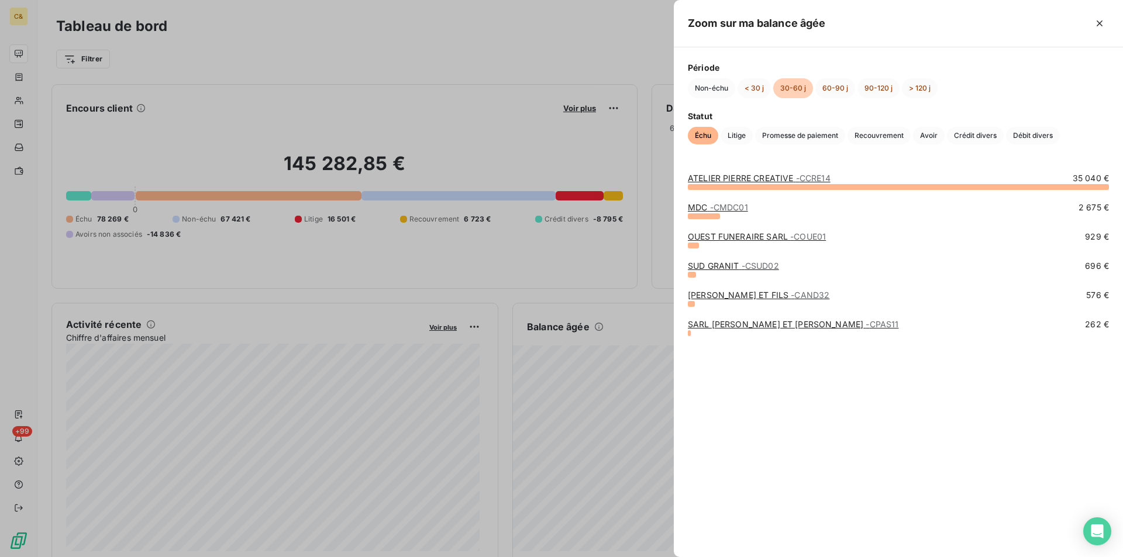
click at [584, 65] on div at bounding box center [561, 278] width 1123 height 557
